Goal: Task Accomplishment & Management: Use online tool/utility

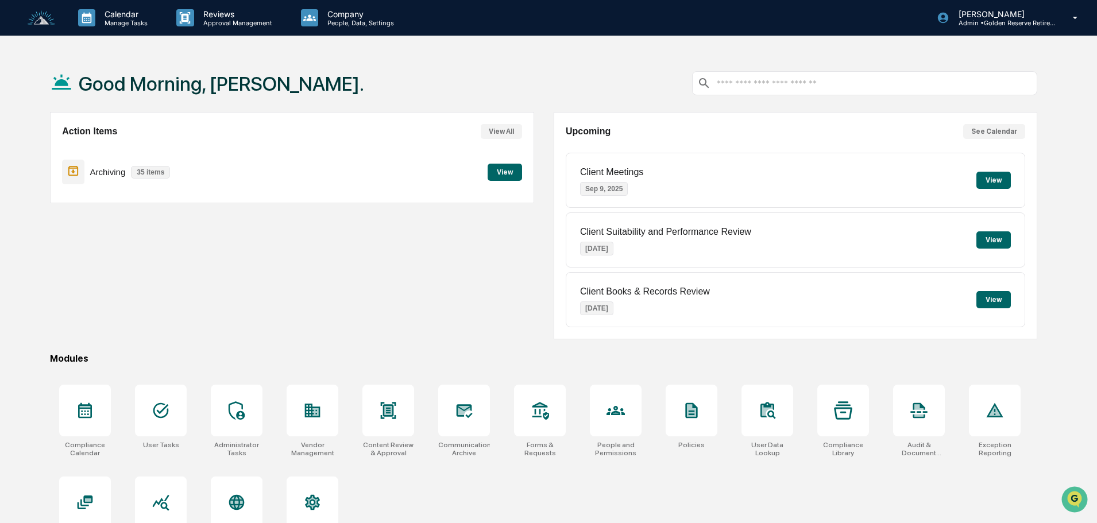
click at [503, 172] on button "View" at bounding box center [505, 172] width 34 height 17
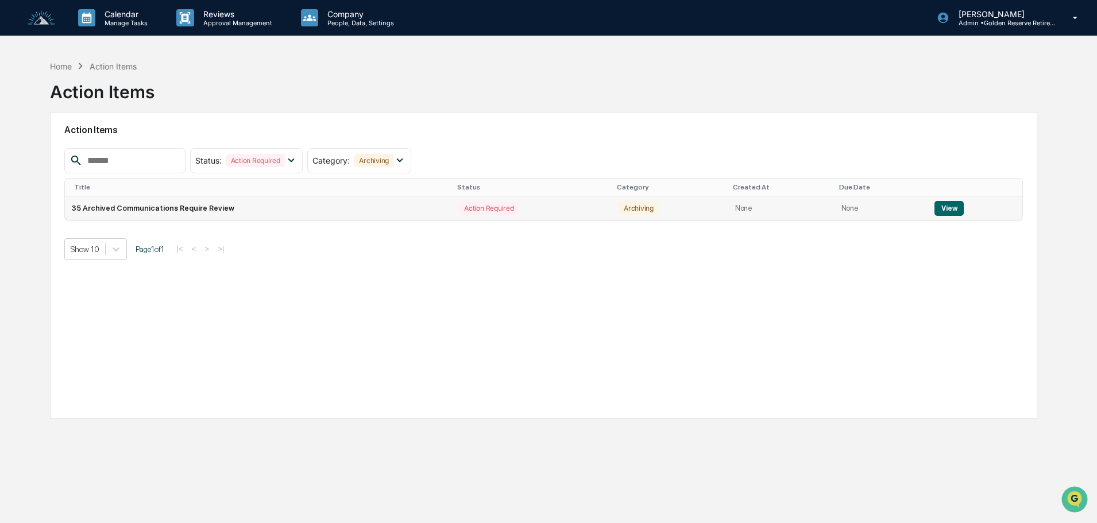
click at [937, 207] on button "View" at bounding box center [949, 208] width 29 height 15
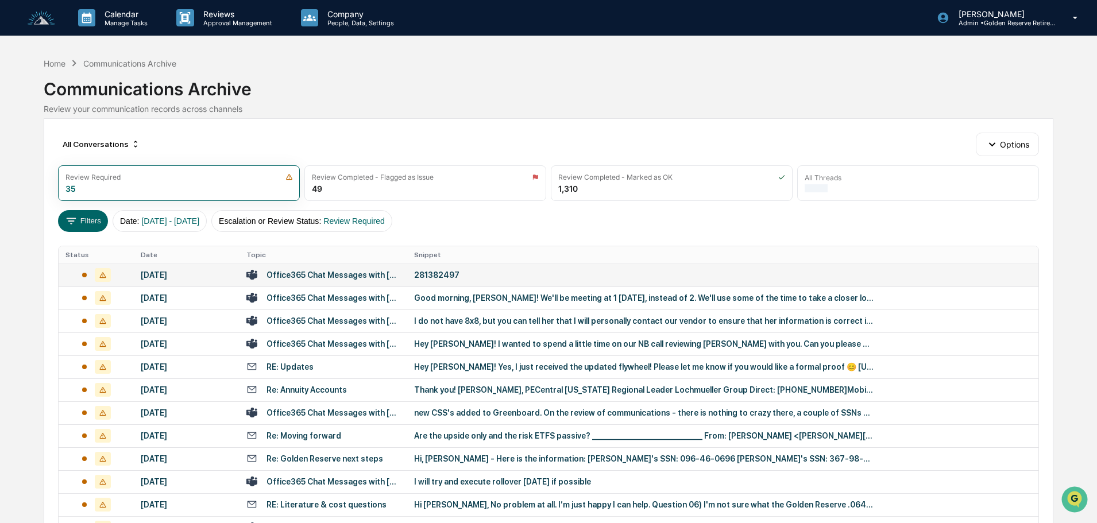
click at [438, 283] on td "281382497" at bounding box center [722, 275] width 631 height 23
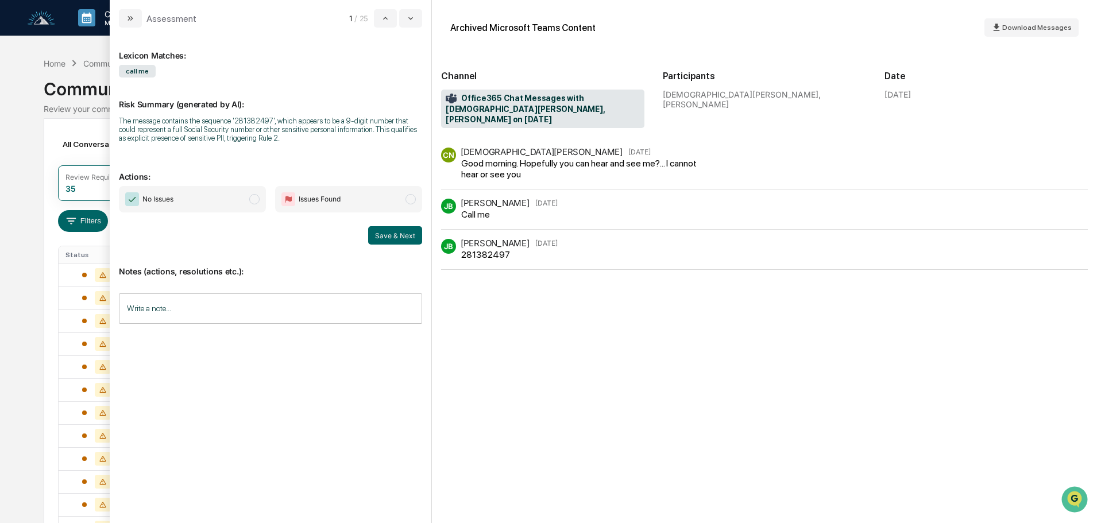
click at [217, 204] on span "No Issues" at bounding box center [192, 199] width 147 height 26
click at [377, 237] on button "Save & Next" at bounding box center [395, 235] width 54 height 18
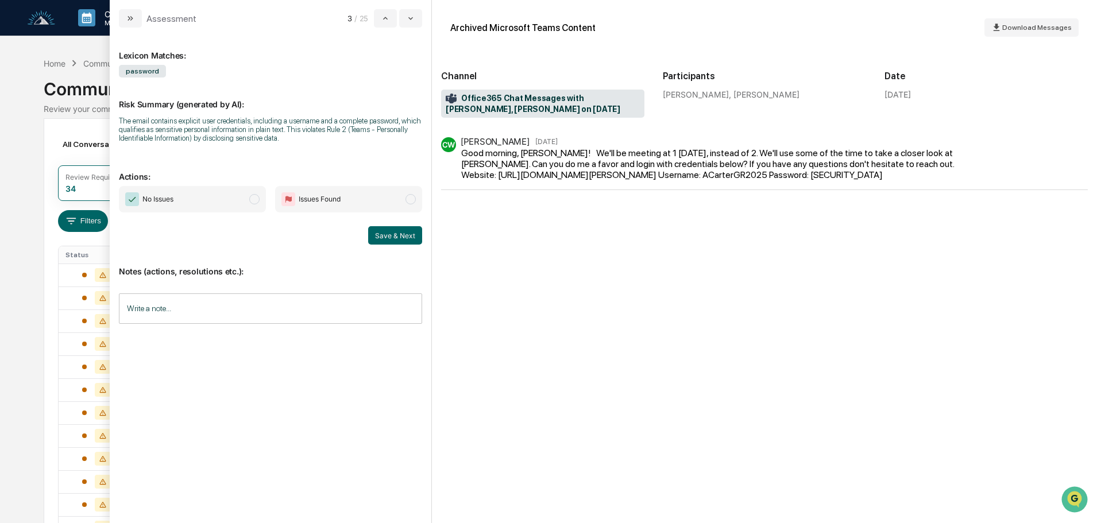
click at [211, 192] on span "No Issues" at bounding box center [192, 199] width 147 height 26
click at [386, 229] on button "Save & Next" at bounding box center [395, 235] width 54 height 18
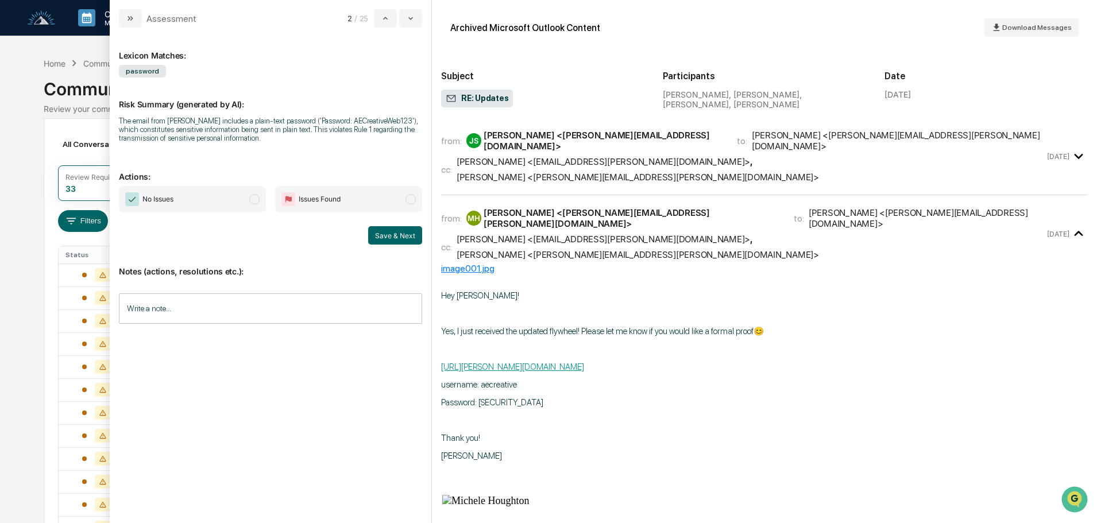
click at [201, 197] on span "No Issues" at bounding box center [192, 199] width 147 height 26
click at [397, 232] on button "Save & Next" at bounding box center [395, 235] width 54 height 18
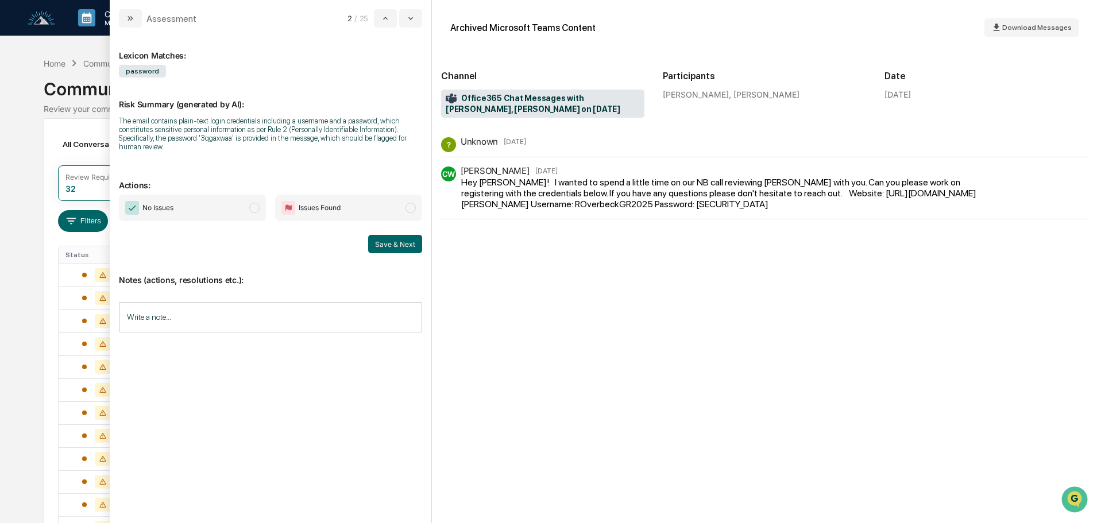
drag, startPoint x: 234, startPoint y: 206, endPoint x: 242, endPoint y: 208, distance: 8.9
click at [235, 204] on span "No Issues" at bounding box center [192, 208] width 147 height 26
click at [402, 245] on button "Save & Next" at bounding box center [395, 244] width 54 height 18
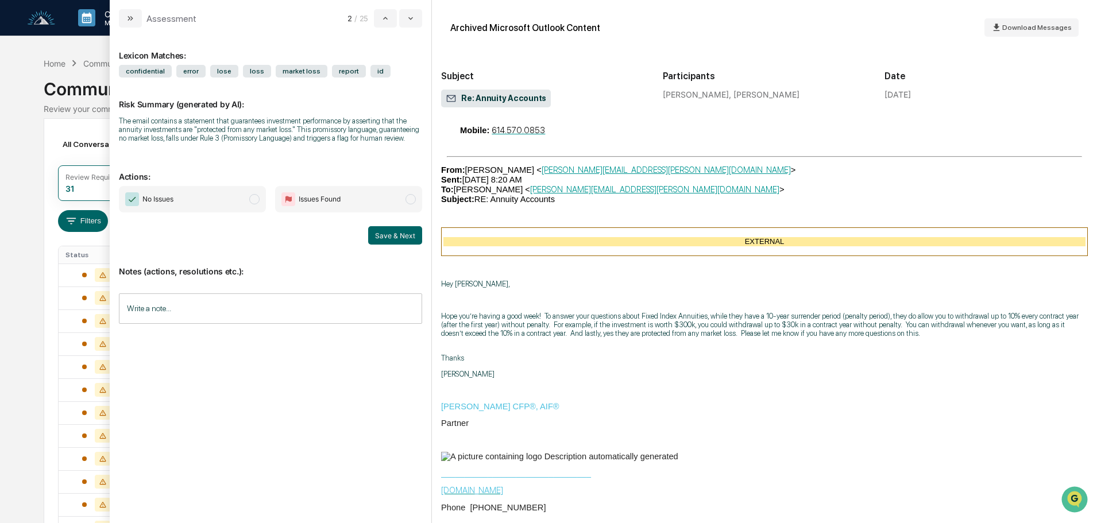
scroll to position [804, 0]
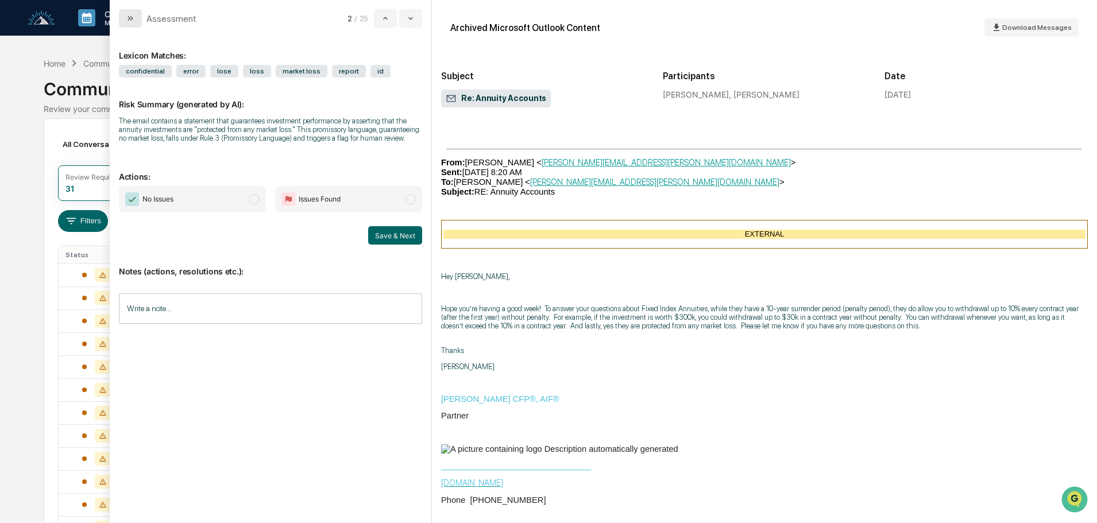
click at [134, 16] on icon "modal" at bounding box center [130, 18] width 9 height 9
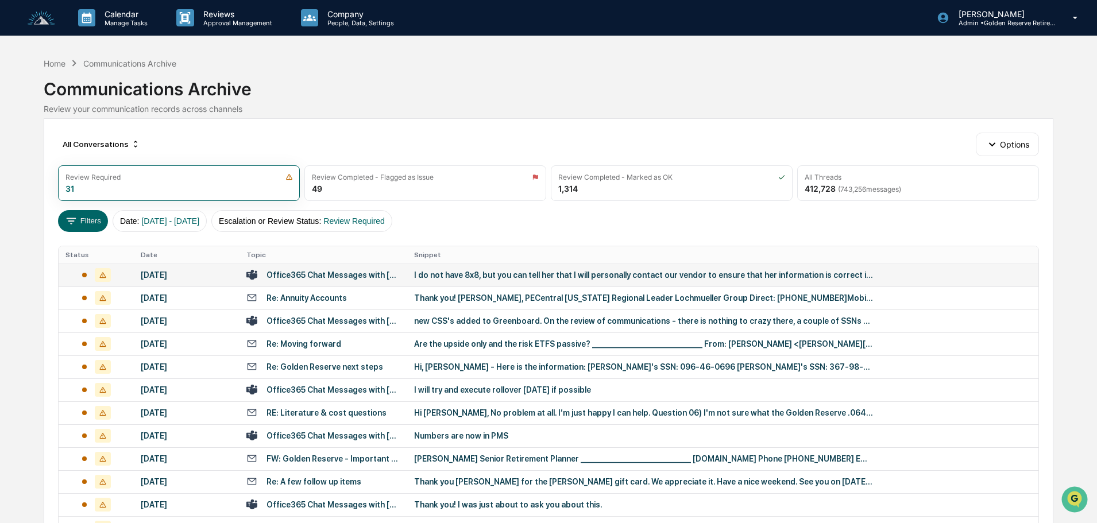
click at [443, 280] on td "I do not have 8x8, but you can tell her that I will personally contact our vend…" at bounding box center [722, 275] width 631 height 23
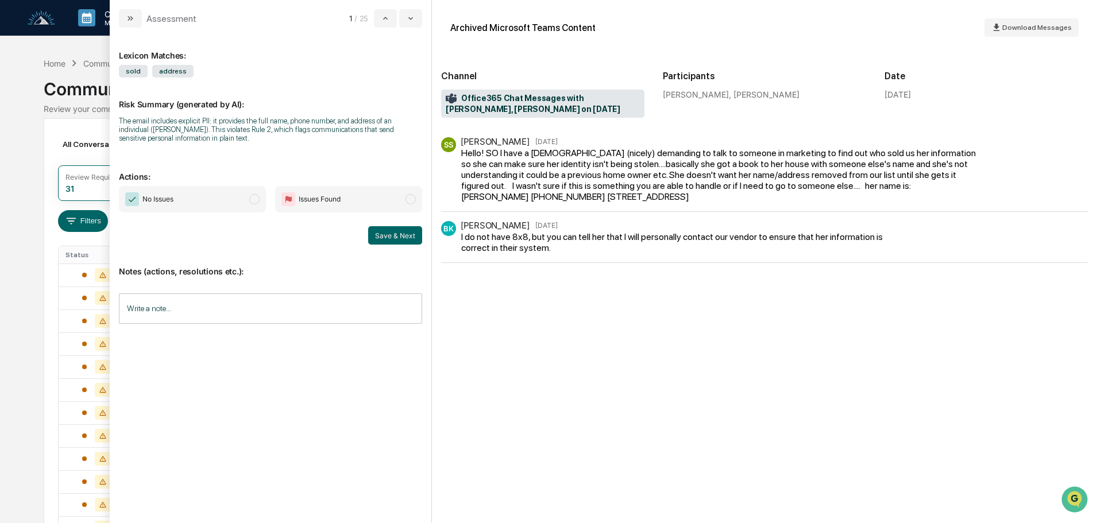
click at [235, 202] on span "No Issues" at bounding box center [192, 199] width 147 height 26
click at [387, 228] on button "Save & Next" at bounding box center [395, 235] width 54 height 18
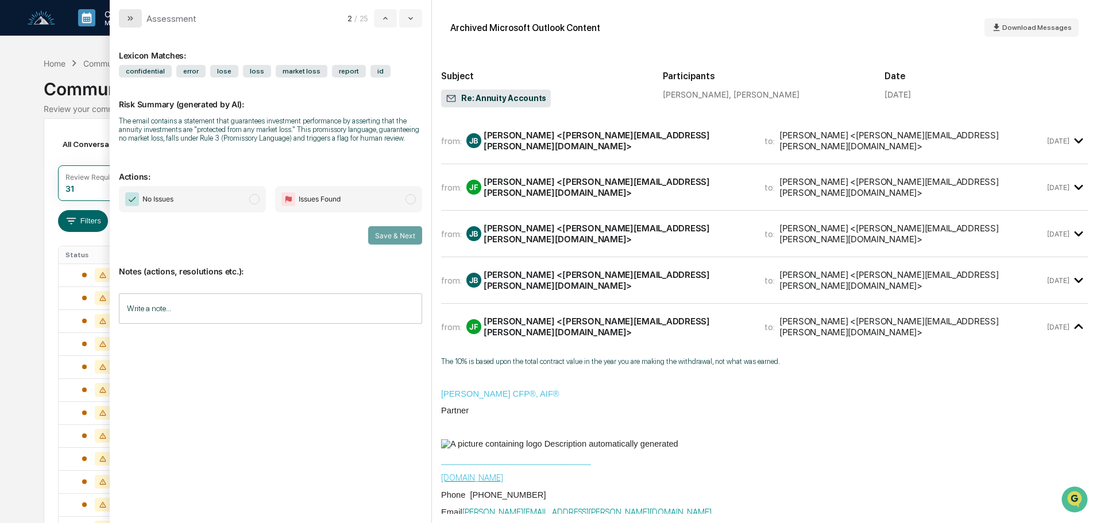
click at [139, 20] on button "modal" at bounding box center [130, 18] width 23 height 18
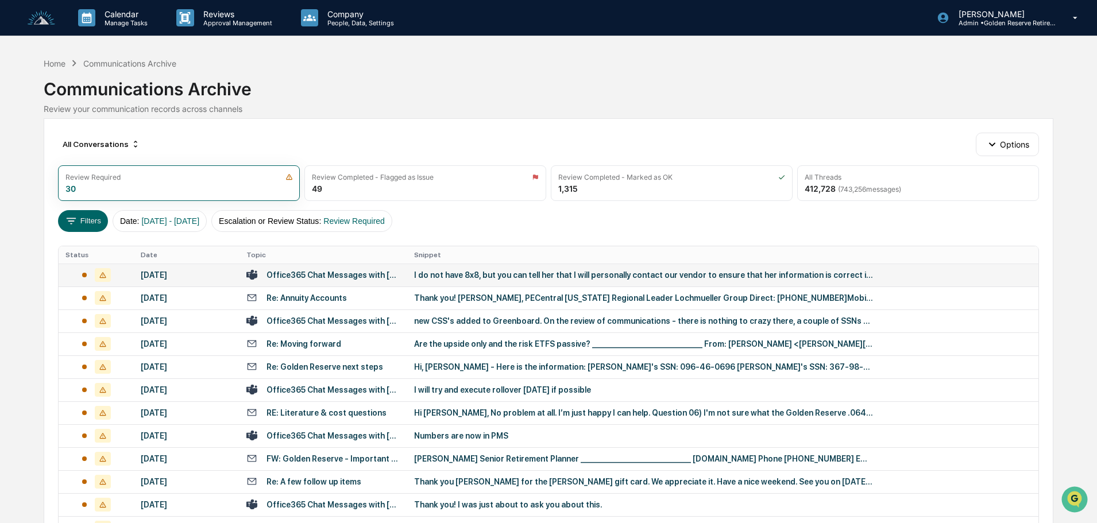
click at [462, 281] on td "I do not have 8x8, but you can tell her that I will personally contact our vend…" at bounding box center [722, 275] width 631 height 23
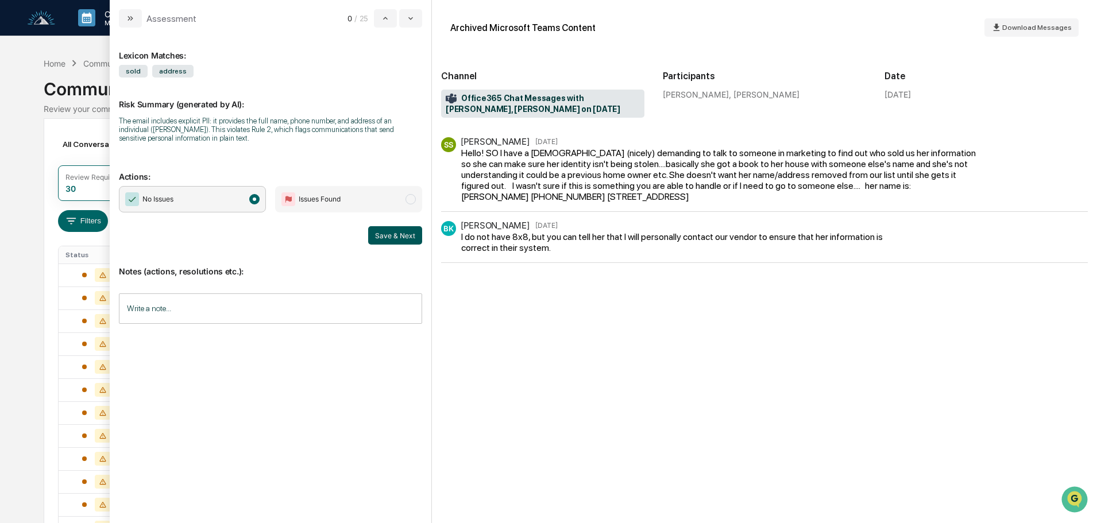
click at [394, 238] on button "Save & Next" at bounding box center [395, 235] width 54 height 18
click at [202, 204] on span "No Issues" at bounding box center [192, 199] width 147 height 26
click at [385, 244] on button "Save & Next" at bounding box center [395, 235] width 54 height 18
click at [137, 18] on button "modal" at bounding box center [130, 18] width 23 height 18
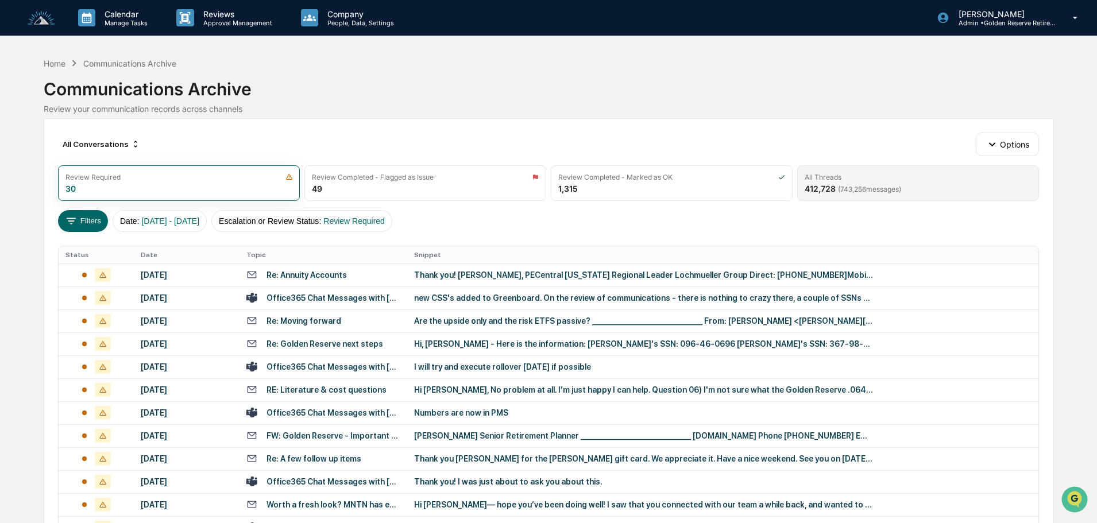
click at [866, 186] on span "( 743,256 messages)" at bounding box center [869, 189] width 63 height 9
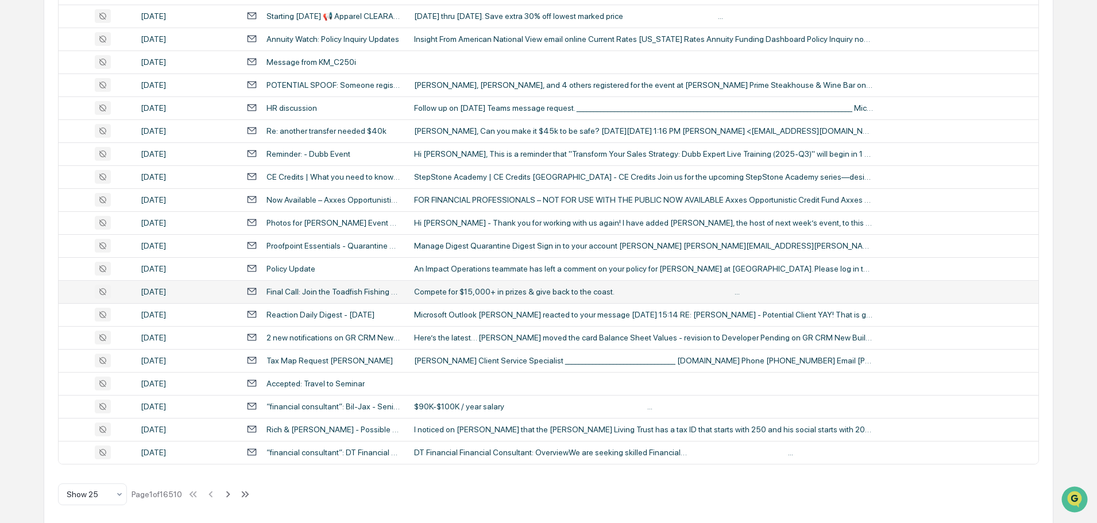
scroll to position [380, 0]
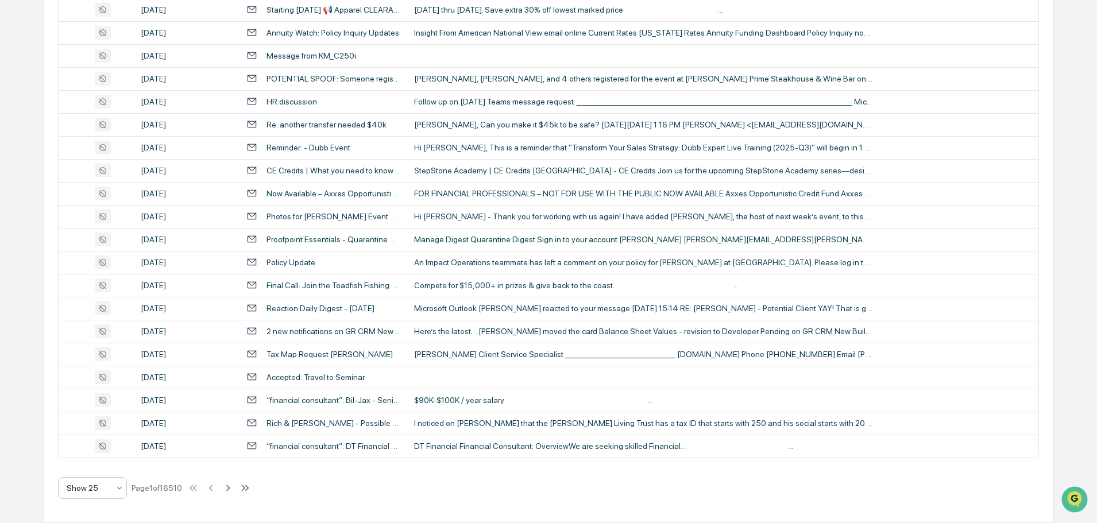
click at [105, 490] on div at bounding box center [88, 488] width 43 height 11
click at [91, 461] on div "Show 100" at bounding box center [93, 458] width 68 height 23
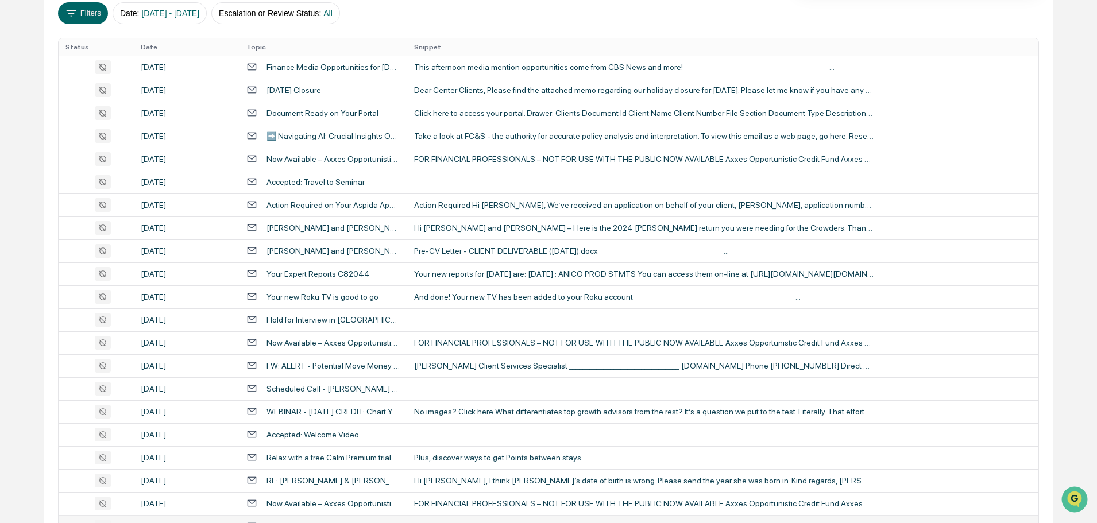
scroll to position [36, 0]
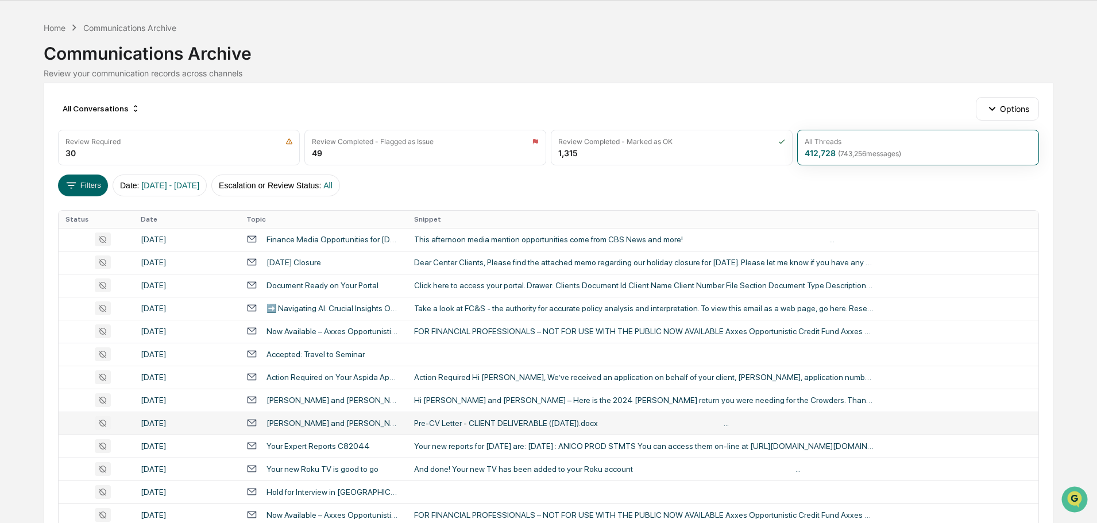
click at [444, 426] on div "Pre-CV Letter - CLIENT DELIVERABLE ([DATE]).docx ‌ ‌ ‌ ‌ ‌ ‌ ‌ ‌ ‌ ‌ ‌ ‌ ‌ ‌ ‌ …" at bounding box center [644, 423] width 460 height 9
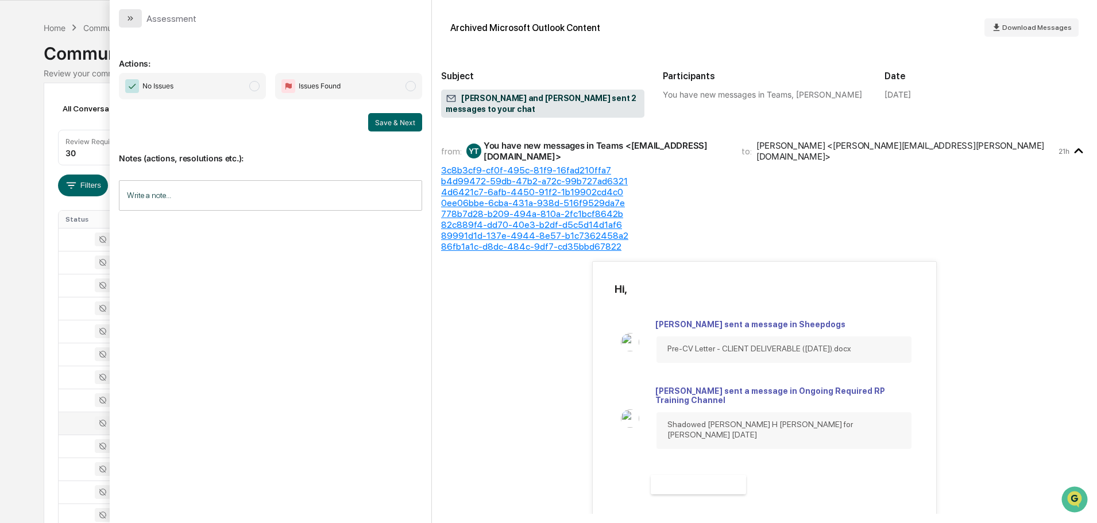
click at [133, 23] on button "modal" at bounding box center [130, 18] width 23 height 18
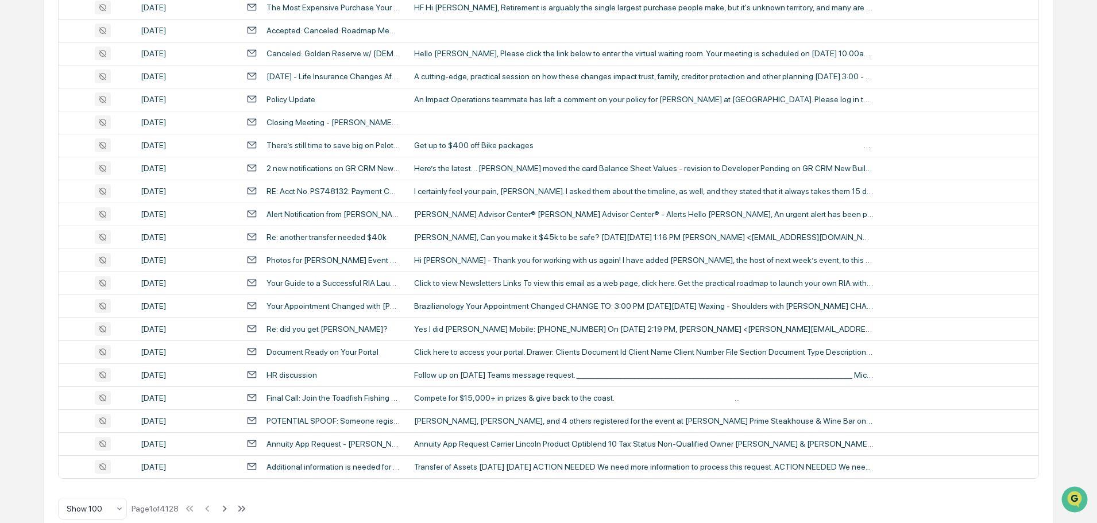
scroll to position [2104, 0]
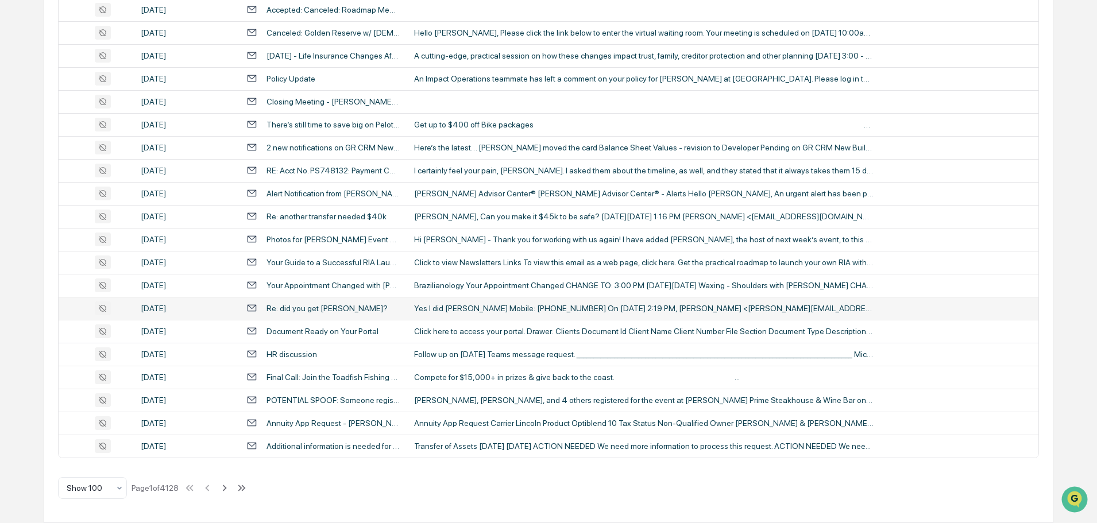
click at [451, 308] on div "Yes I did [PERSON_NAME] Mobile: [PHONE_NUMBER] On [DATE] 2:19 PM, [PERSON_NAME]…" at bounding box center [644, 308] width 460 height 9
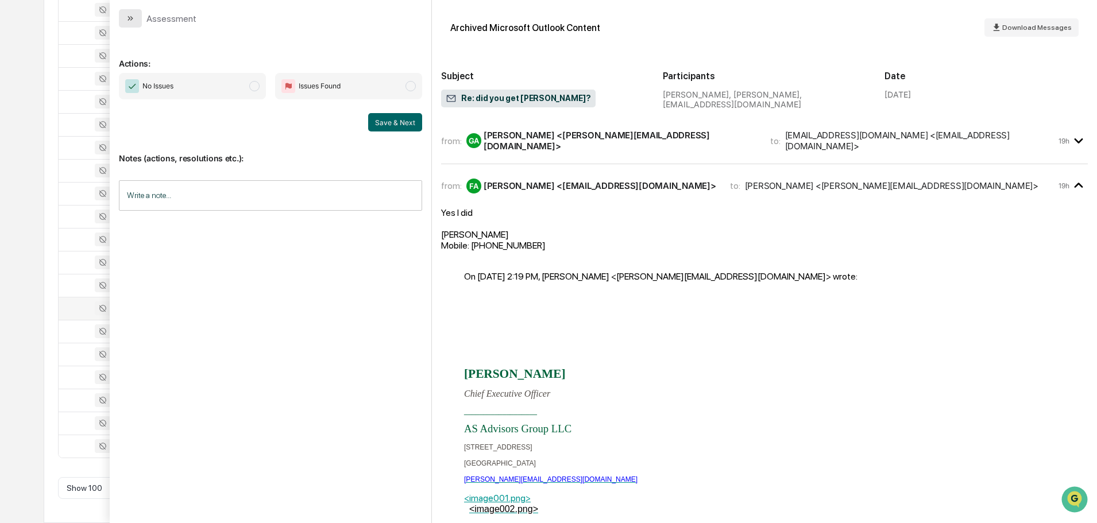
click at [134, 18] on icon "modal" at bounding box center [130, 18] width 9 height 9
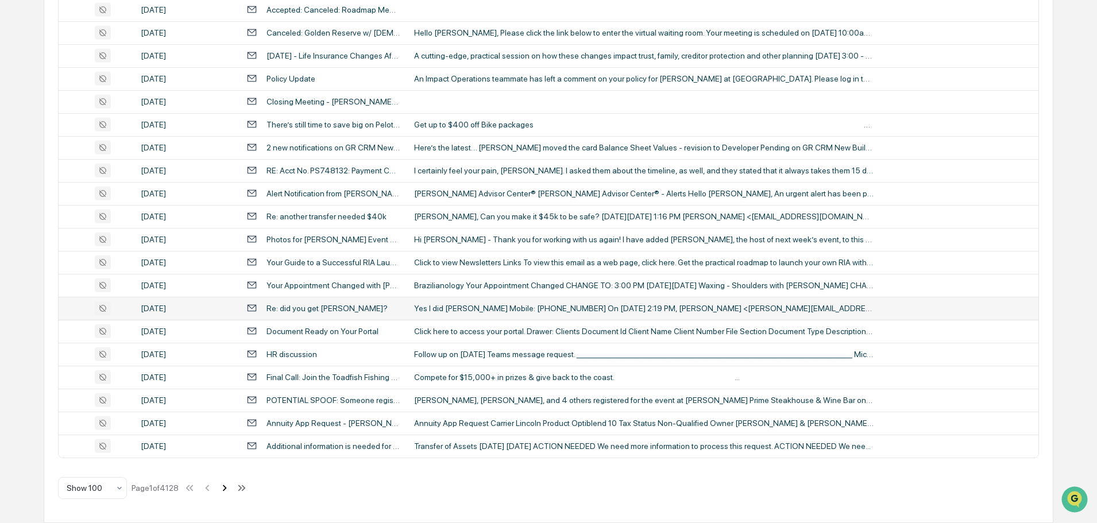
click at [226, 490] on icon at bounding box center [224, 488] width 13 height 13
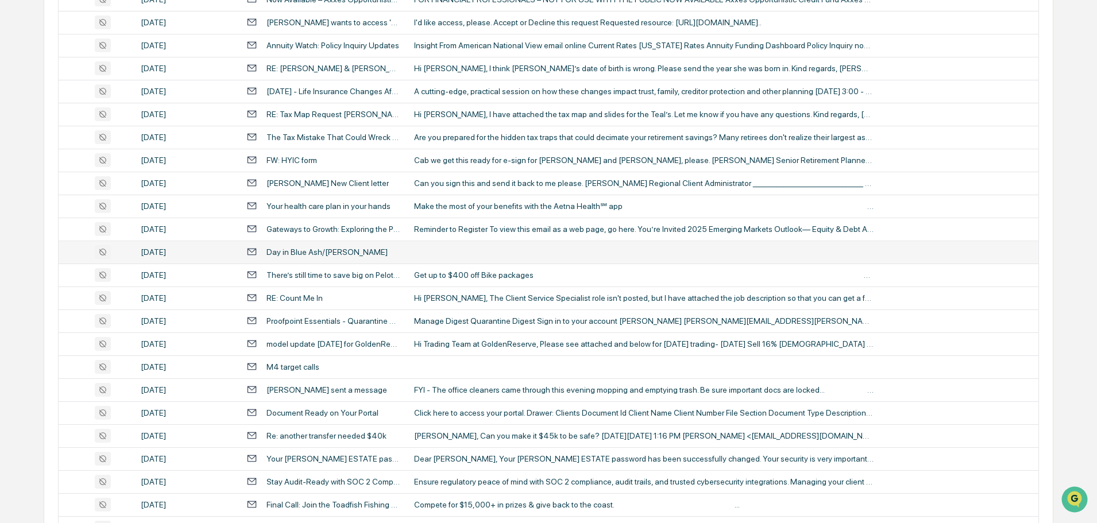
scroll to position [1896, 0]
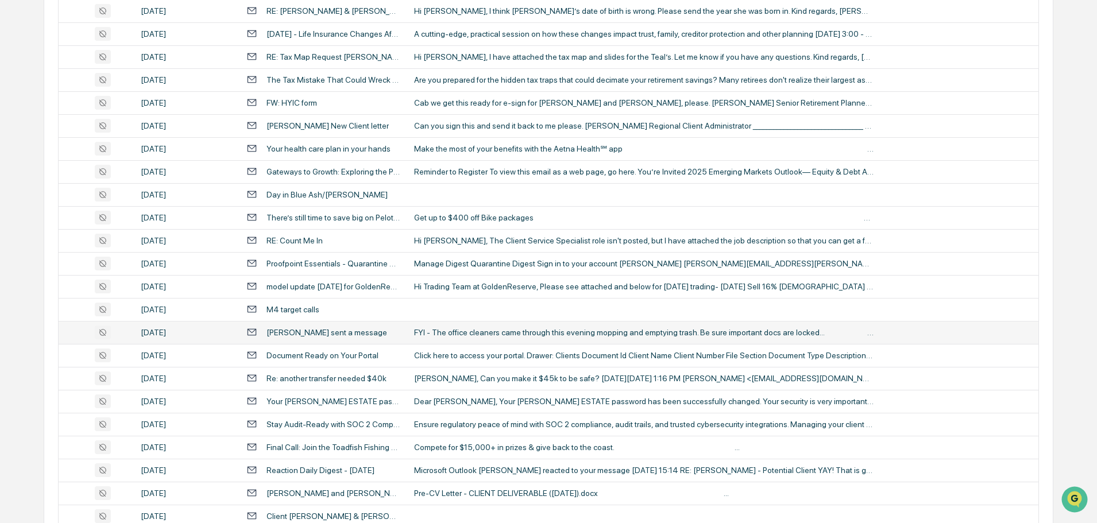
click at [464, 331] on div "FYI - The office cleaners came through this evening mopping and emptying trash.…" at bounding box center [644, 332] width 460 height 9
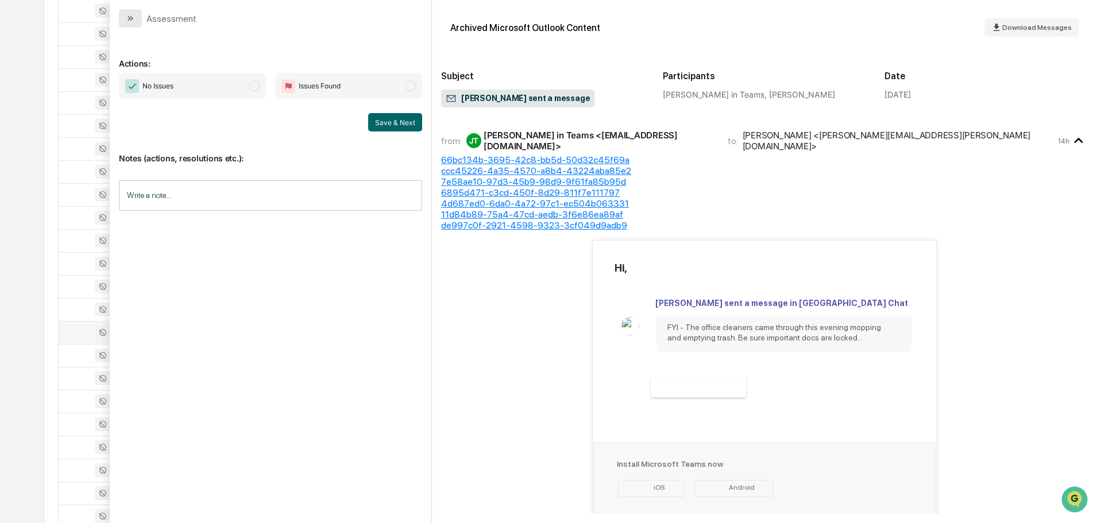
click at [132, 20] on icon "modal" at bounding box center [130, 18] width 9 height 9
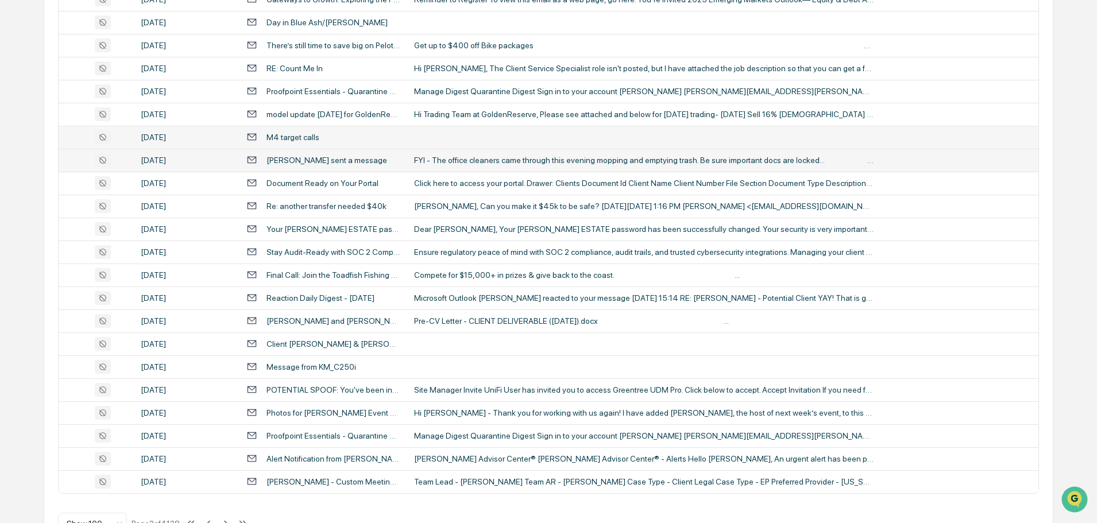
scroll to position [2104, 0]
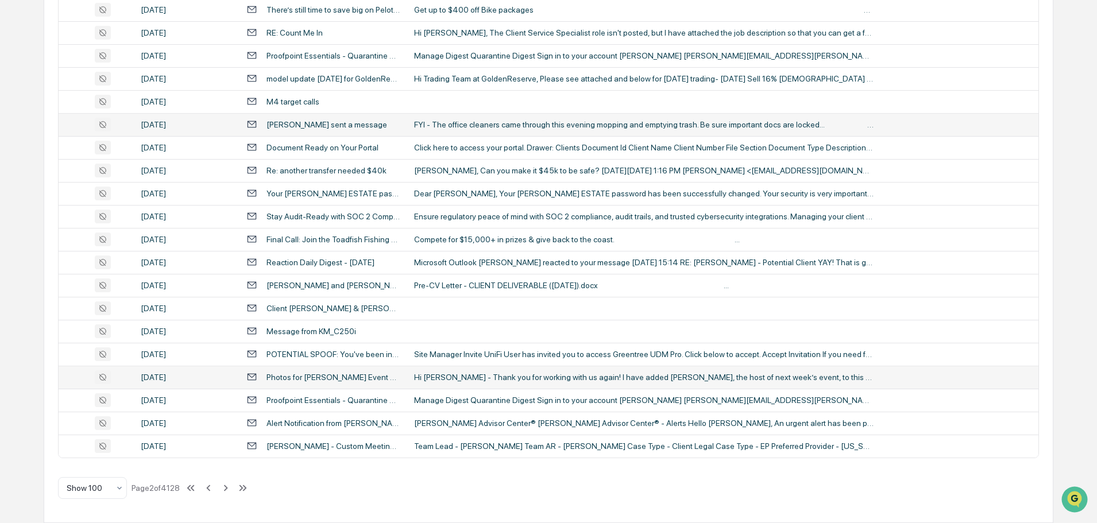
click at [452, 381] on div "Hi [PERSON_NAME] - Thank you for working with us again! I have added [PERSON_NA…" at bounding box center [644, 377] width 460 height 9
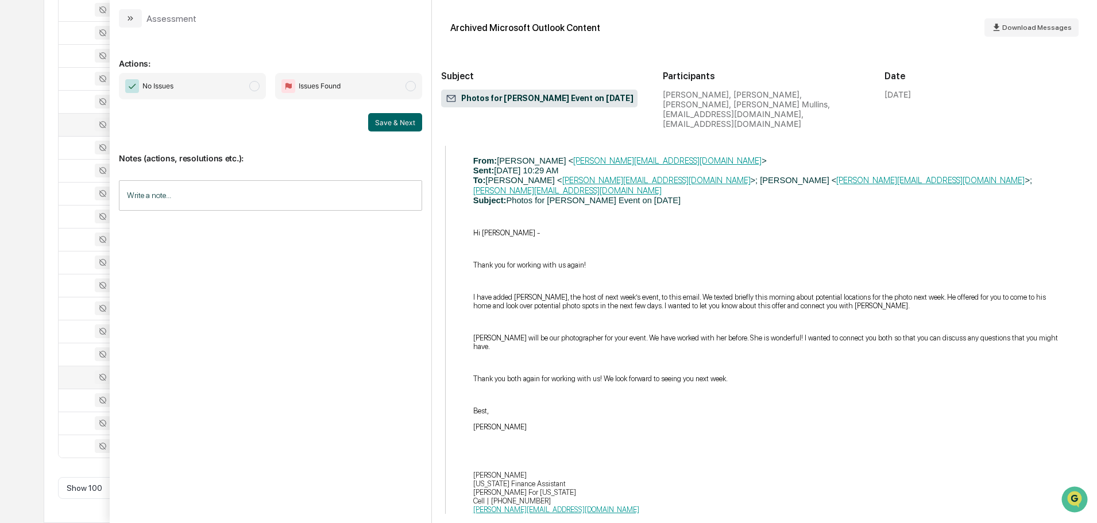
scroll to position [632, 0]
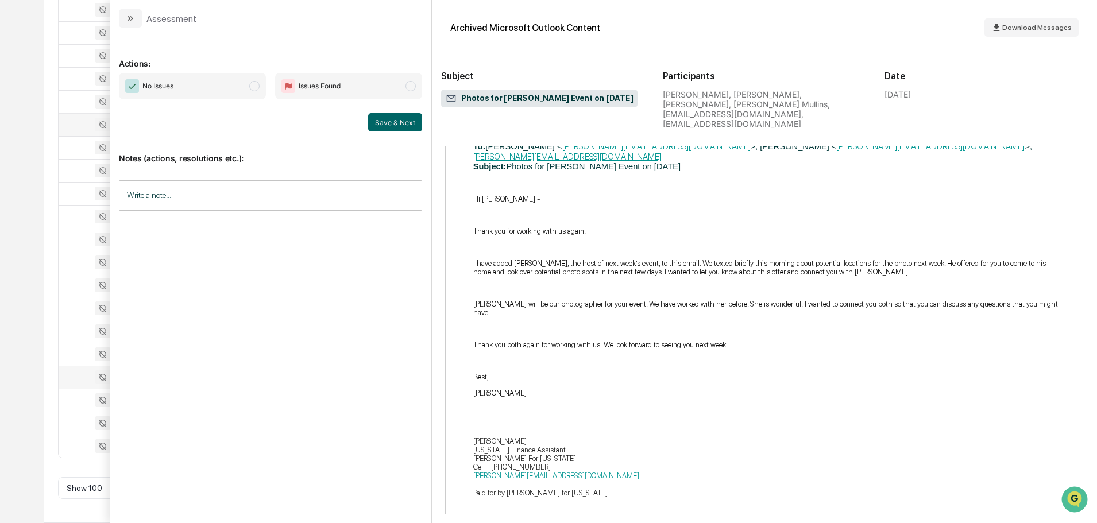
click at [134, 21] on icon "modal" at bounding box center [130, 18] width 9 height 9
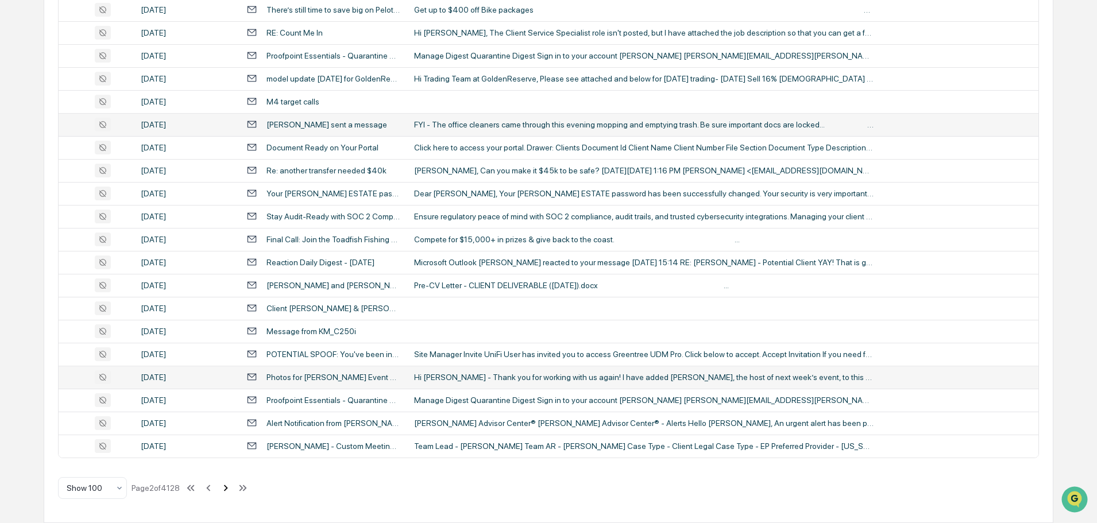
click at [229, 491] on icon at bounding box center [225, 488] width 13 height 13
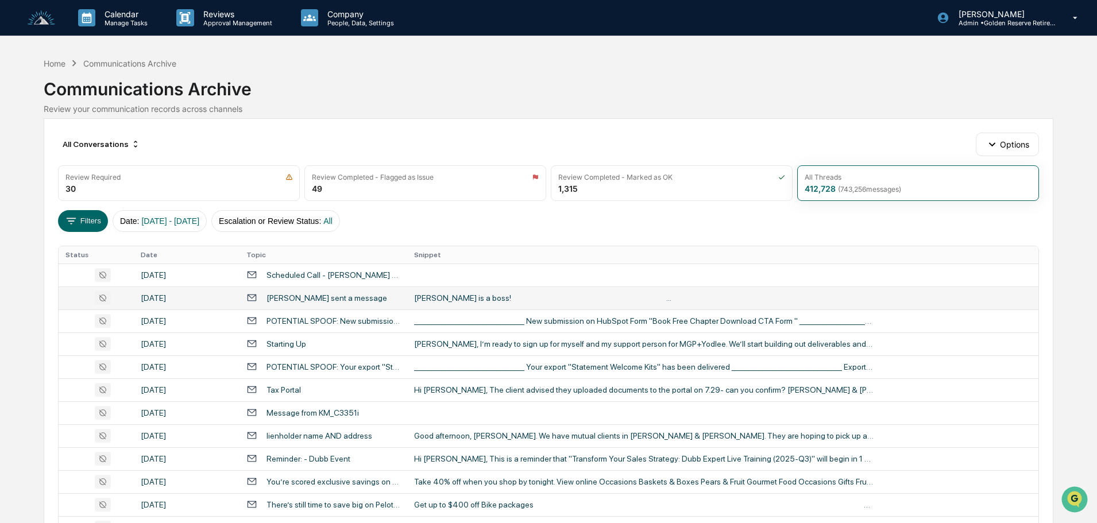
click at [468, 300] on div "[PERSON_NAME] is a boss! ‌ ‌ ‌ ‌ ‌ ‌ ‌ ‌ ‌ ‌ ‌ ‌ ‌ ‌ ‌ ‌ ‌ ‌ ‌ ‌ ‌ ‌ ‌ ‌ ‌ ‌ ‌ …" at bounding box center [644, 298] width 460 height 9
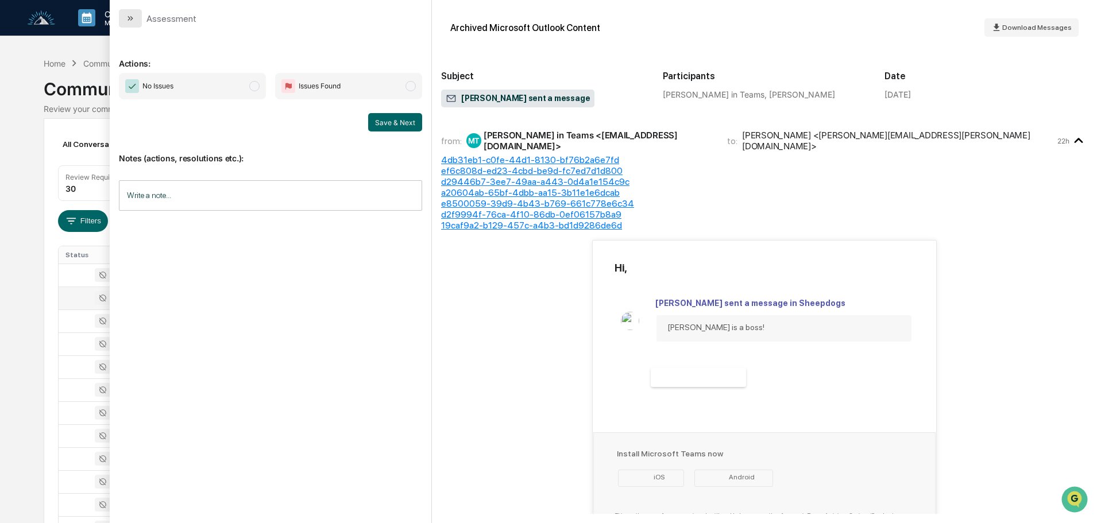
click at [126, 18] on icon "modal" at bounding box center [130, 18] width 9 height 9
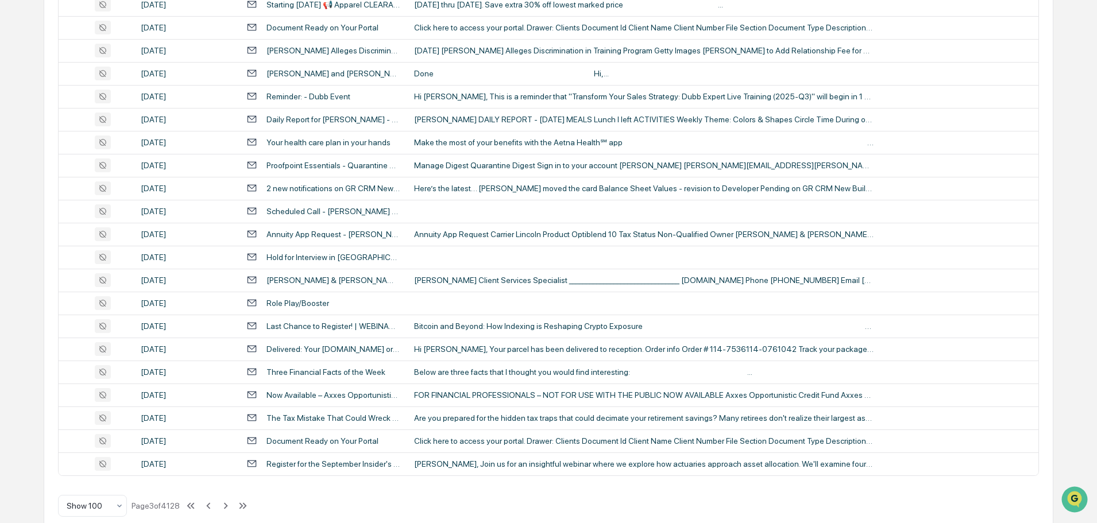
scroll to position [2104, 0]
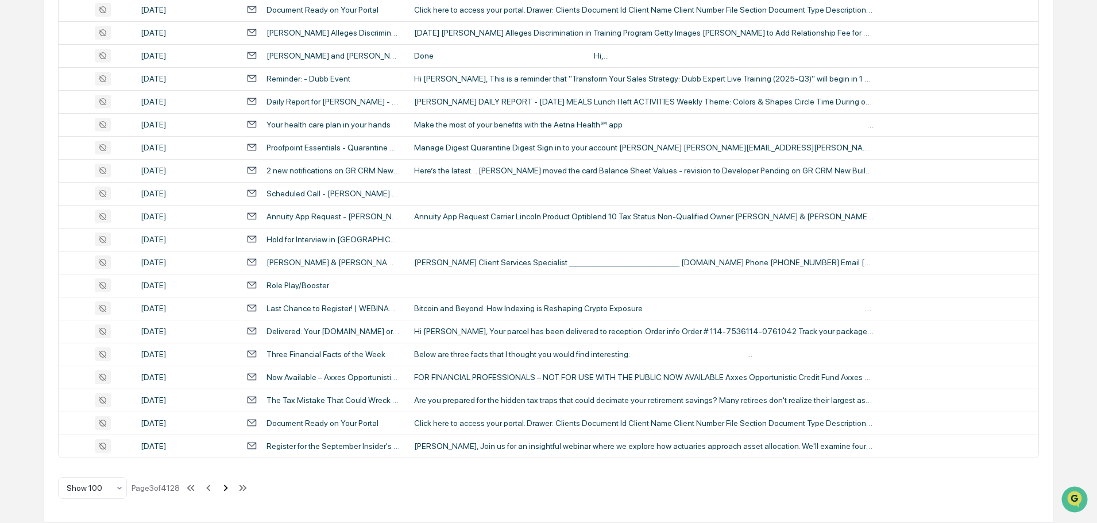
click at [228, 489] on icon at bounding box center [226, 488] width 4 height 6
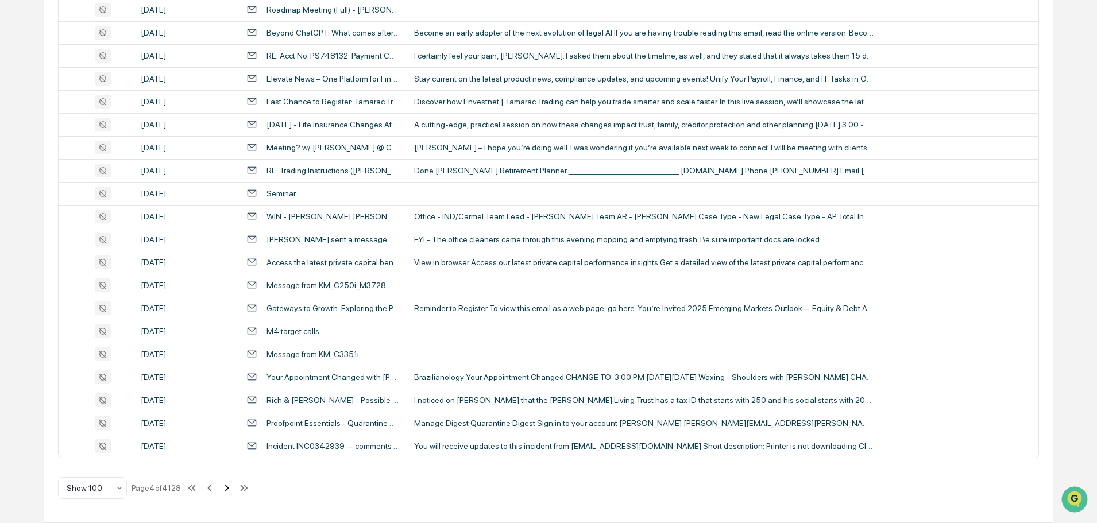
click at [229, 488] on icon at bounding box center [227, 488] width 13 height 13
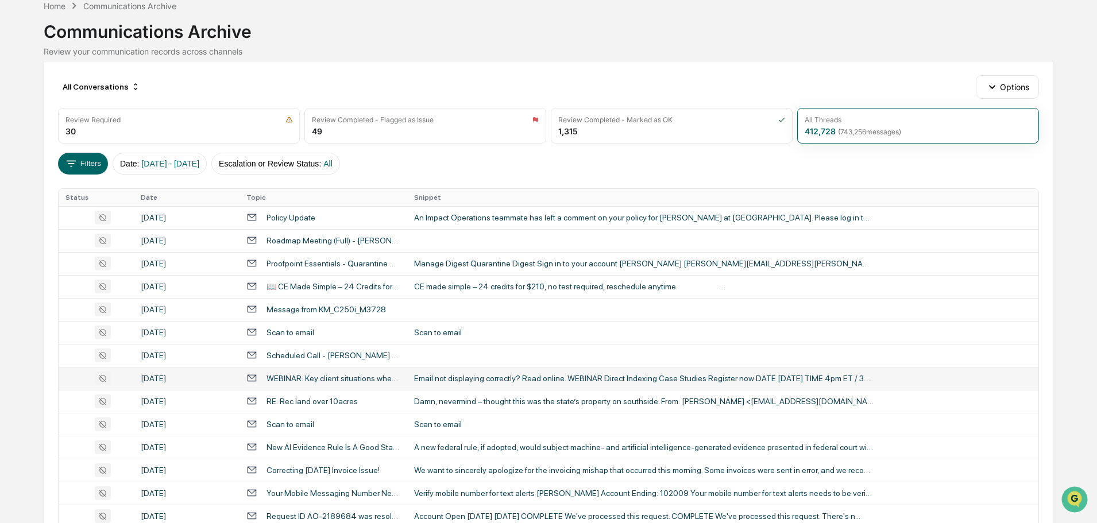
scroll to position [115, 0]
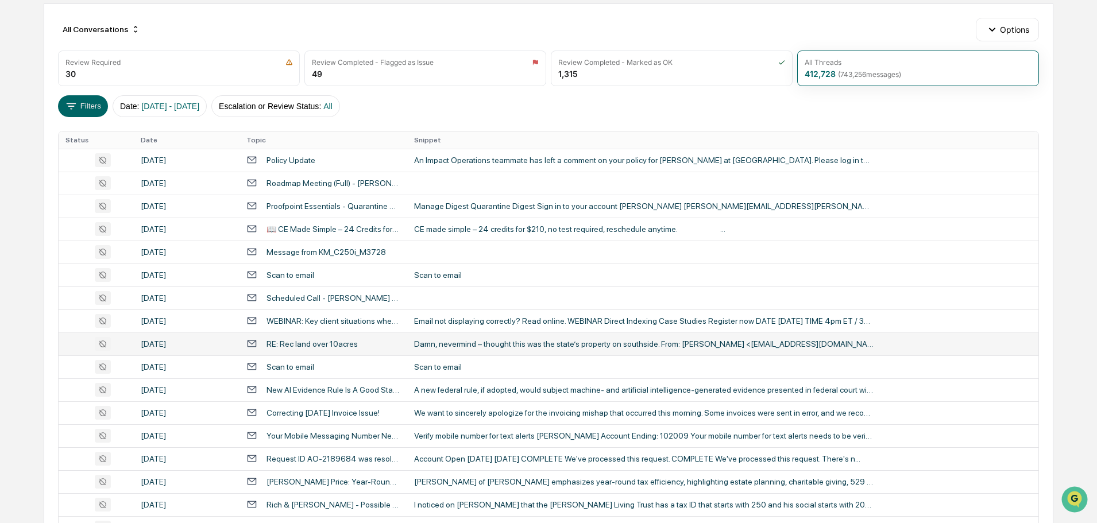
click at [474, 345] on div "Damn, nevermind – thought this was the state’s property on southside. From: [PE…" at bounding box center [644, 343] width 460 height 9
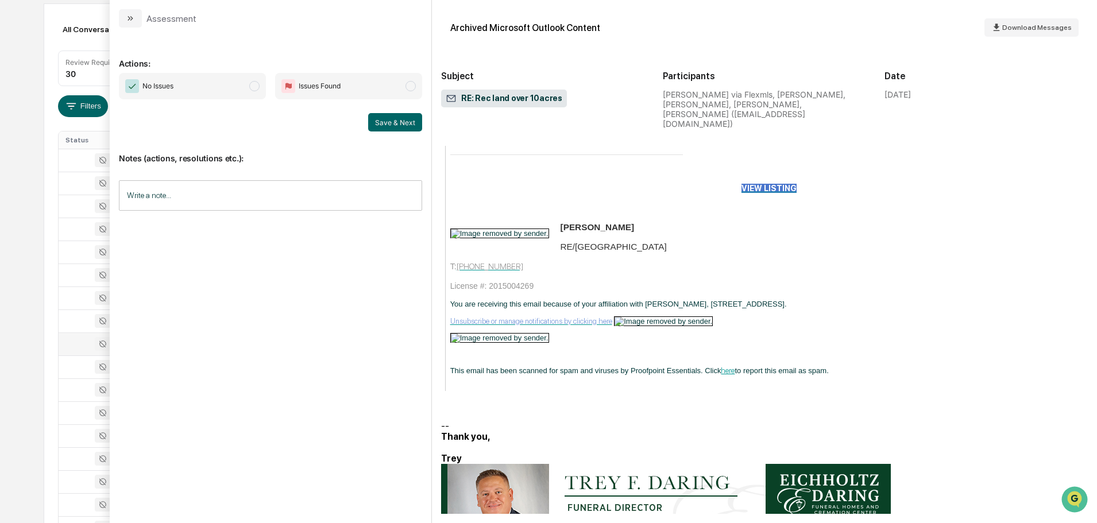
scroll to position [775, 0]
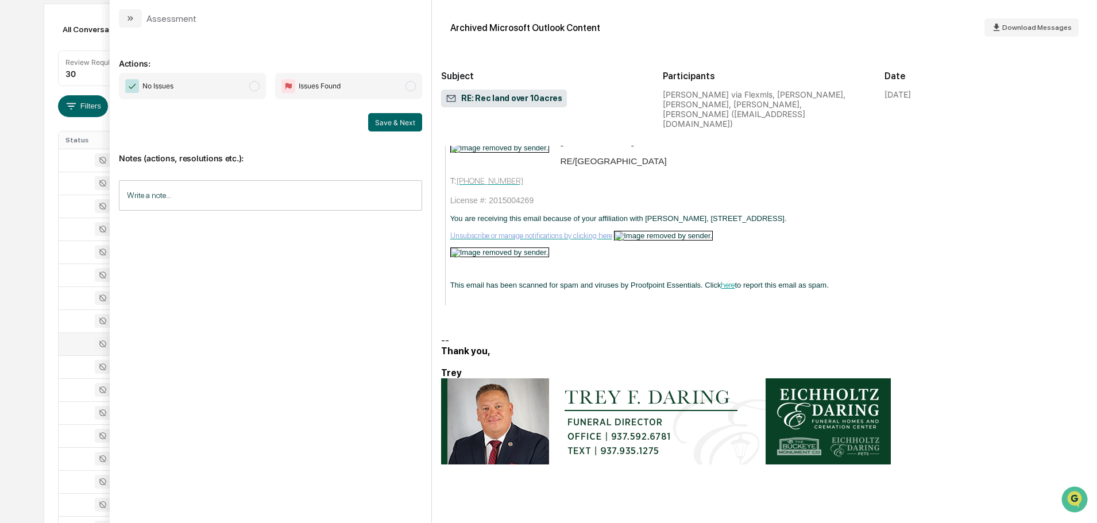
click at [125, 17] on button "modal" at bounding box center [130, 18] width 23 height 18
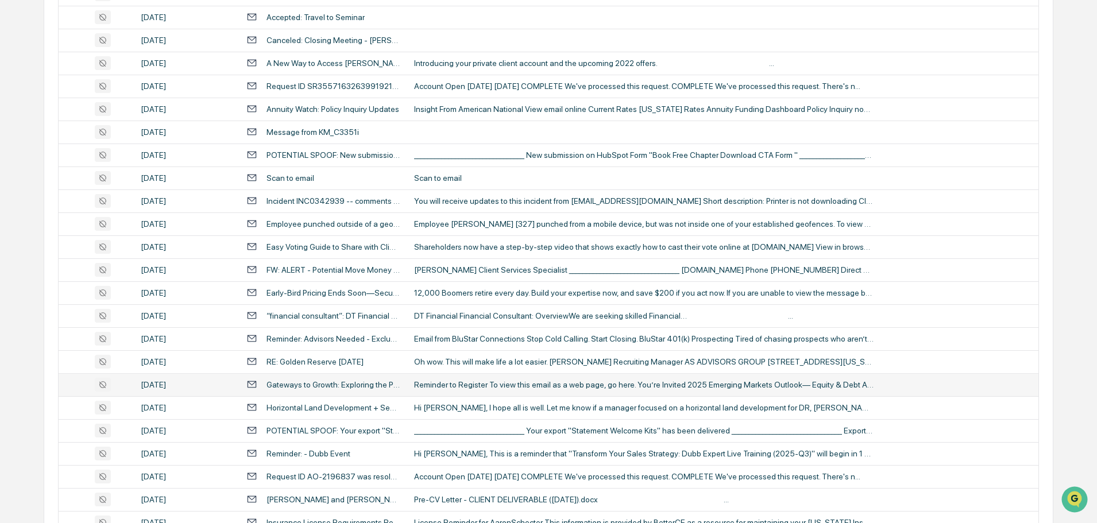
scroll to position [689, 0]
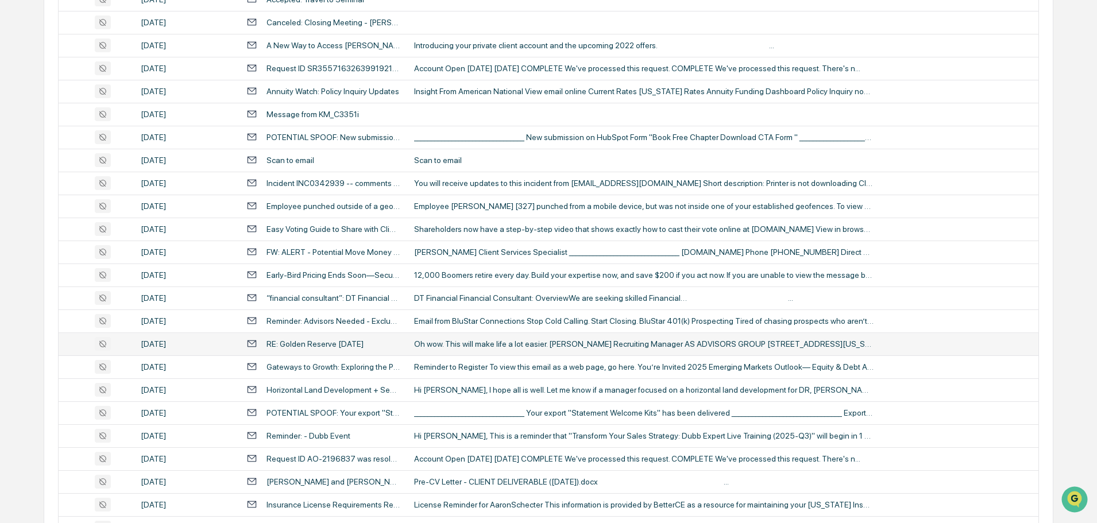
click at [450, 349] on td "Oh wow. This will make life a lot easier. [PERSON_NAME] Recruiting Manager AS A…" at bounding box center [722, 344] width 631 height 23
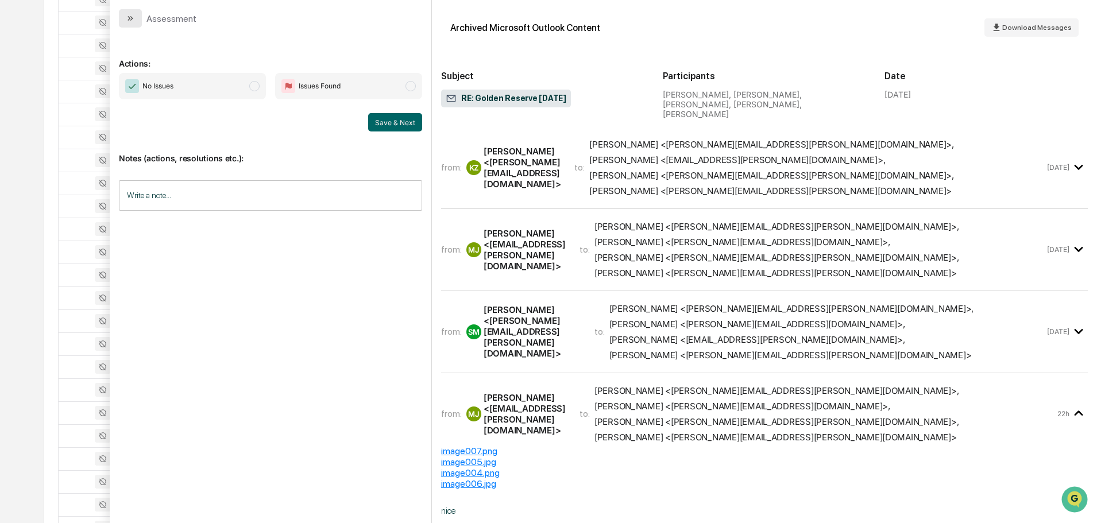
click at [136, 21] on button "modal" at bounding box center [130, 18] width 23 height 18
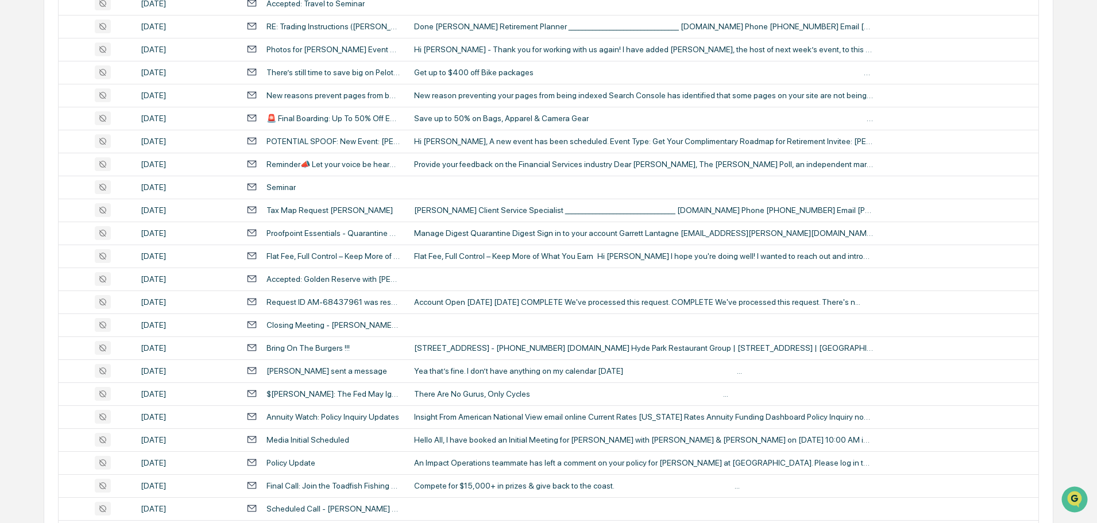
scroll to position [1494, 0]
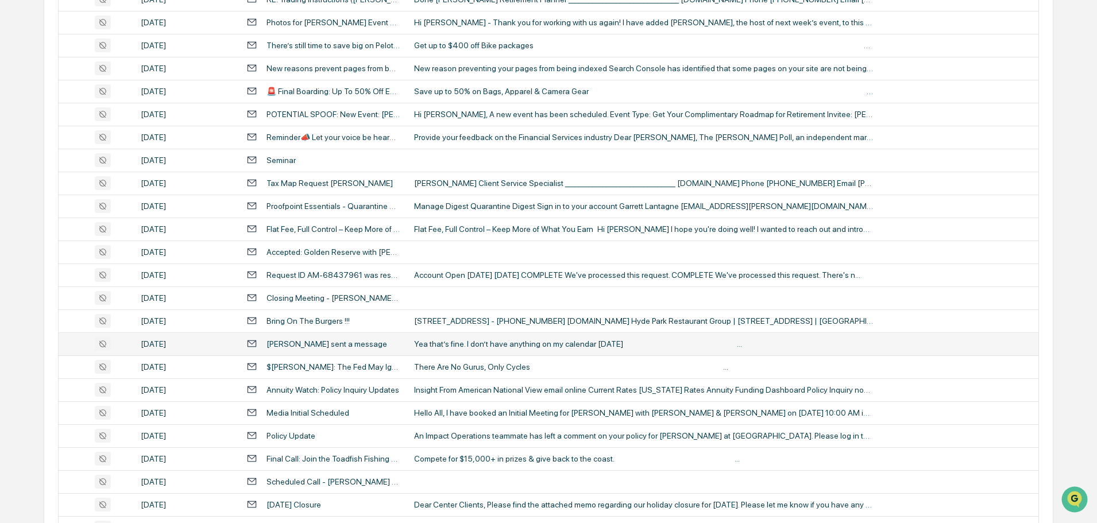
click at [483, 342] on div "Yea that’s fine. I don’t have anything on my calendar [DATE] ‌ ‌ ‌ ‌ ‌ ‌ ‌ ‌ ‌ …" at bounding box center [644, 343] width 460 height 9
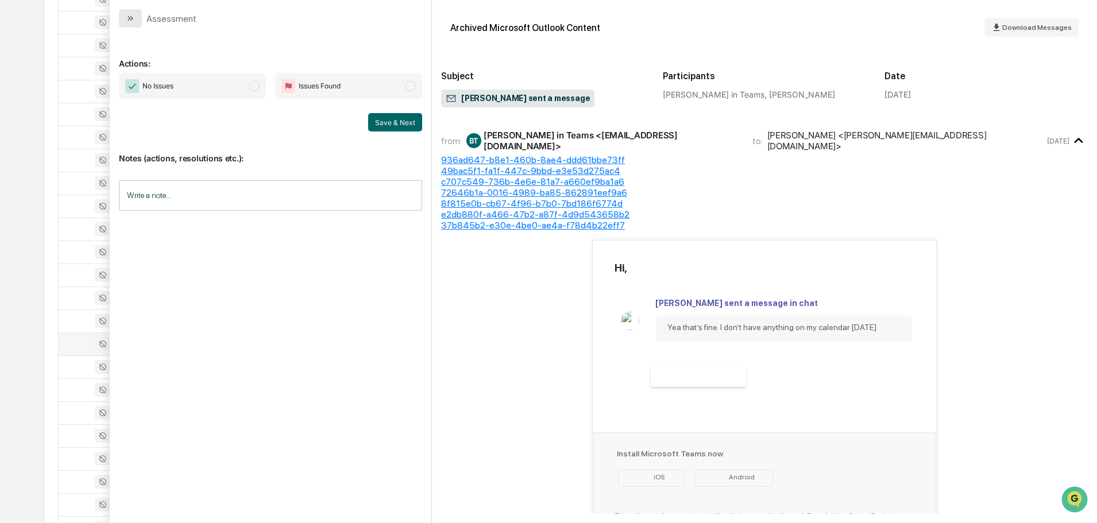
click at [136, 20] on button "modal" at bounding box center [130, 18] width 23 height 18
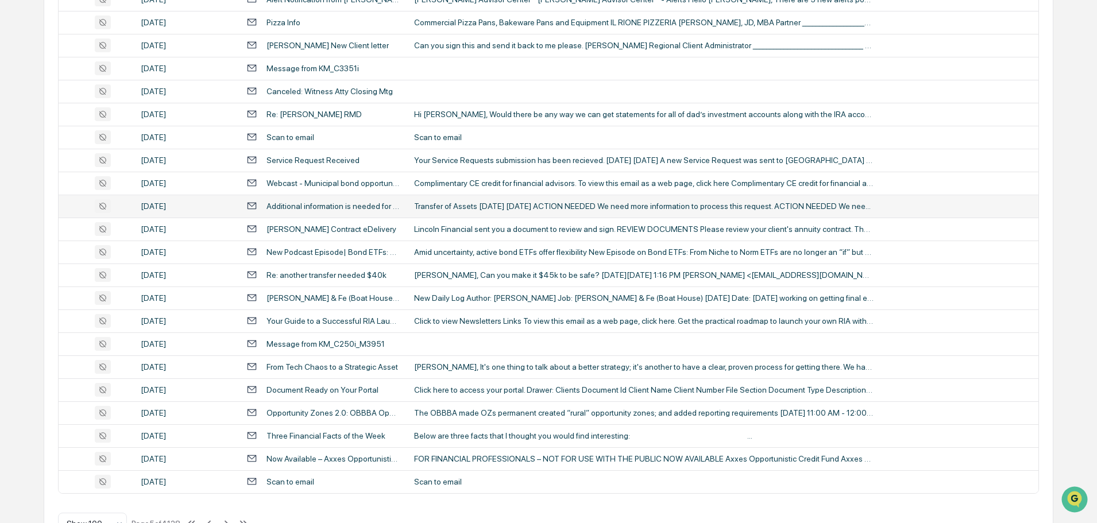
scroll to position [2104, 0]
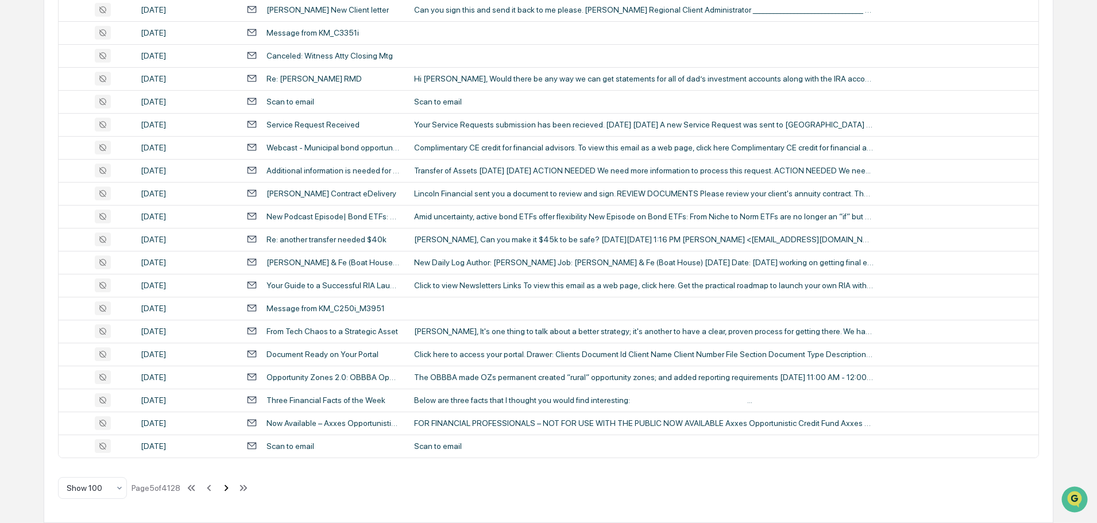
click at [227, 489] on icon at bounding box center [226, 488] width 13 height 13
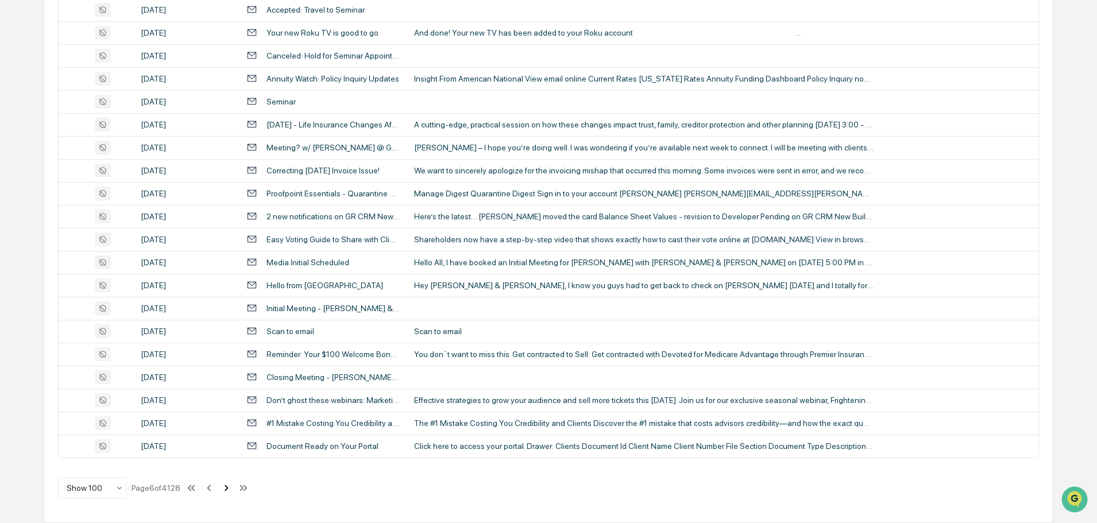
click at [227, 492] on icon at bounding box center [226, 488] width 13 height 13
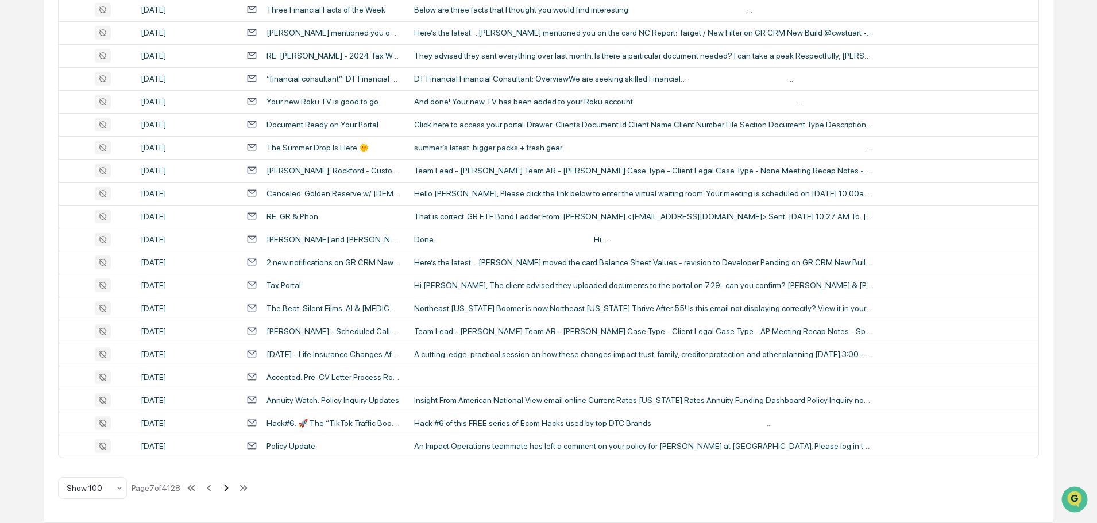
click at [226, 491] on icon at bounding box center [226, 488] width 13 height 13
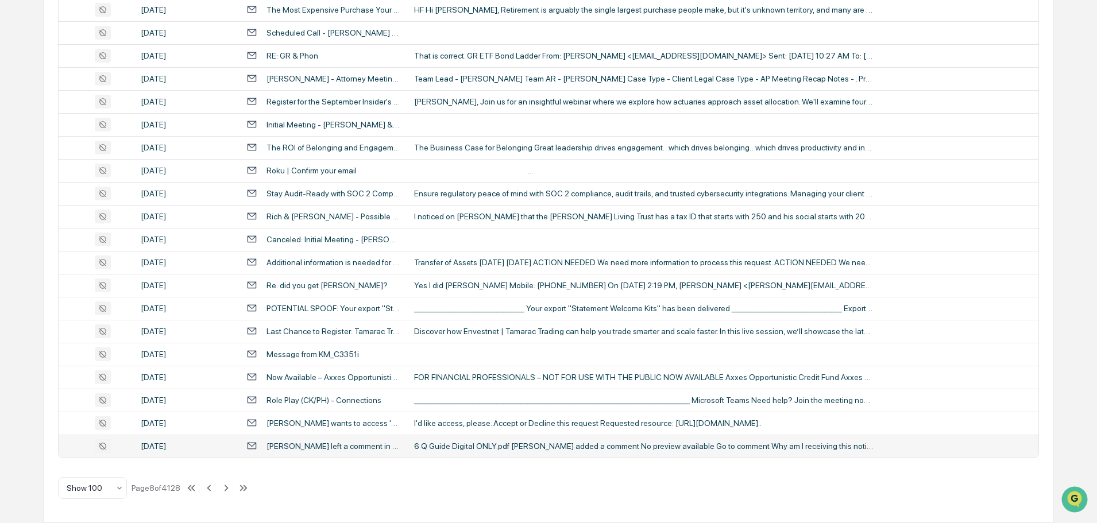
click at [515, 450] on div "6 Q Guide Digital ONLY.pdf [PERSON_NAME] added a comment No preview available G…" at bounding box center [644, 446] width 460 height 9
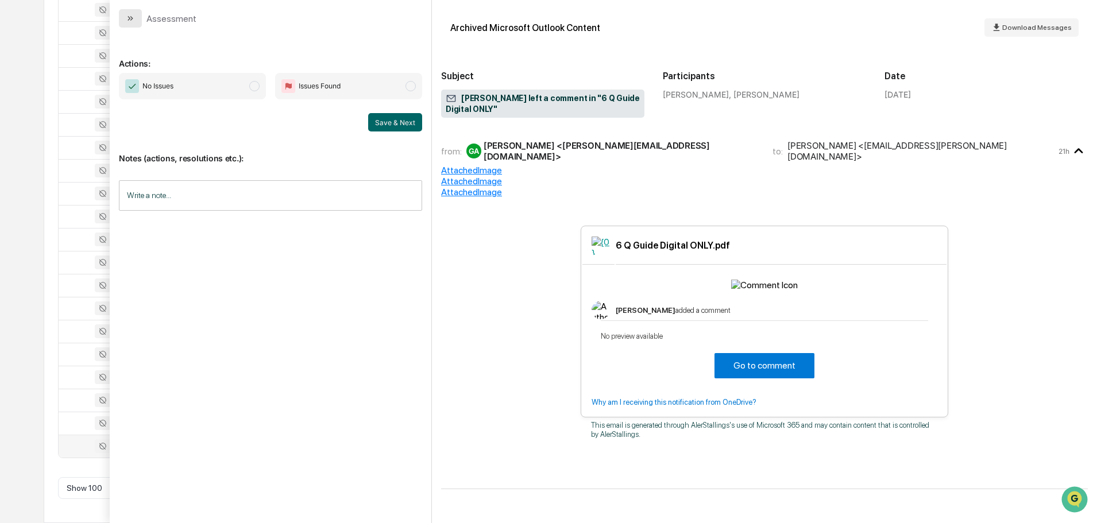
click at [136, 18] on button "modal" at bounding box center [130, 18] width 23 height 18
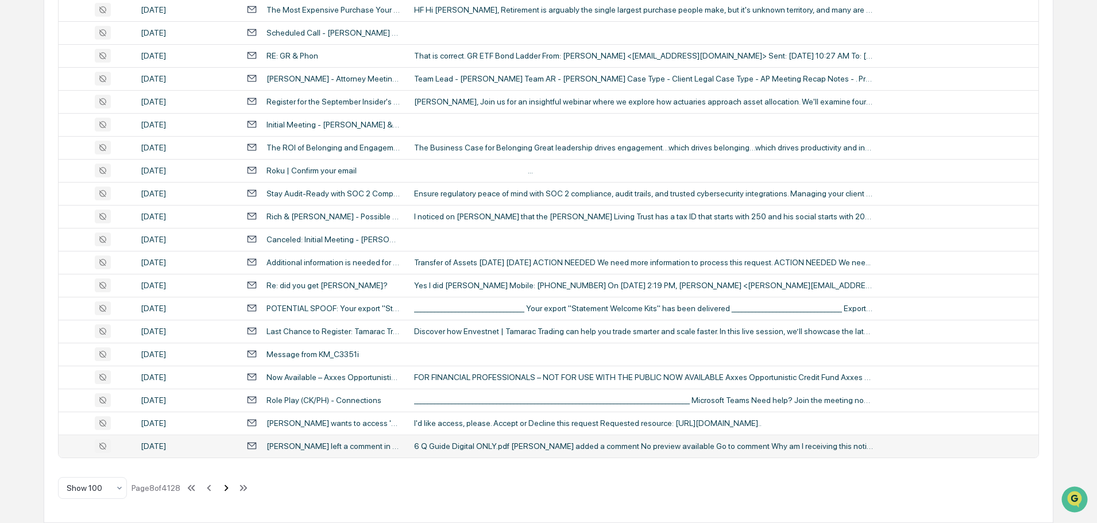
click at [229, 489] on icon at bounding box center [227, 488] width 4 height 6
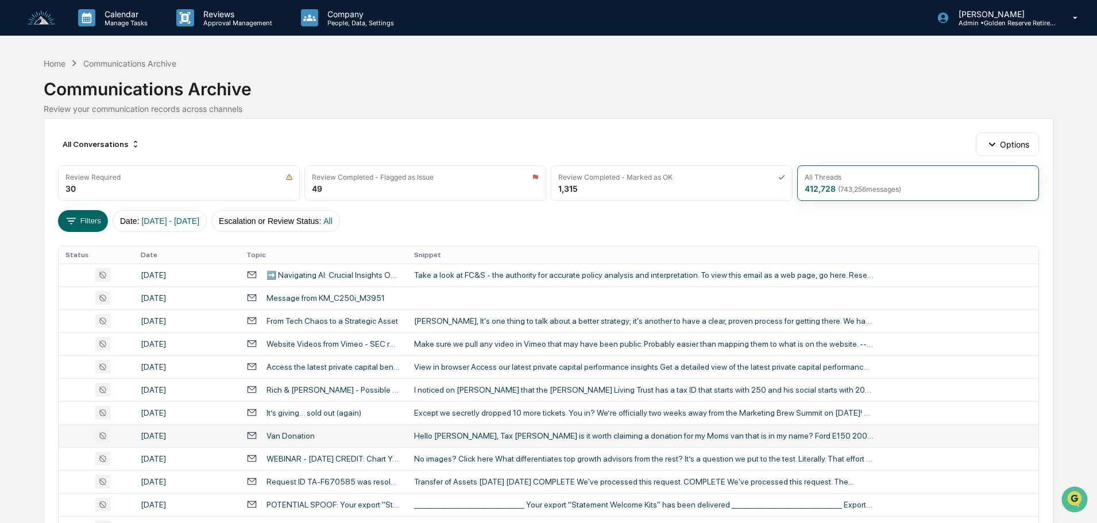
scroll to position [57, 0]
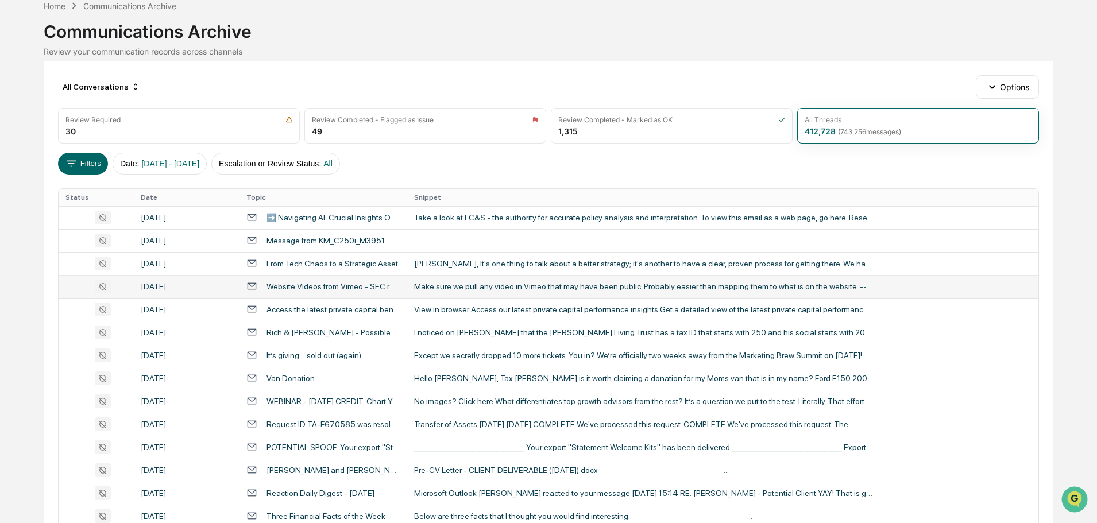
click at [460, 291] on div "Make sure we pull any video in Vimeo that may have been public. Probably easier…" at bounding box center [644, 286] width 460 height 9
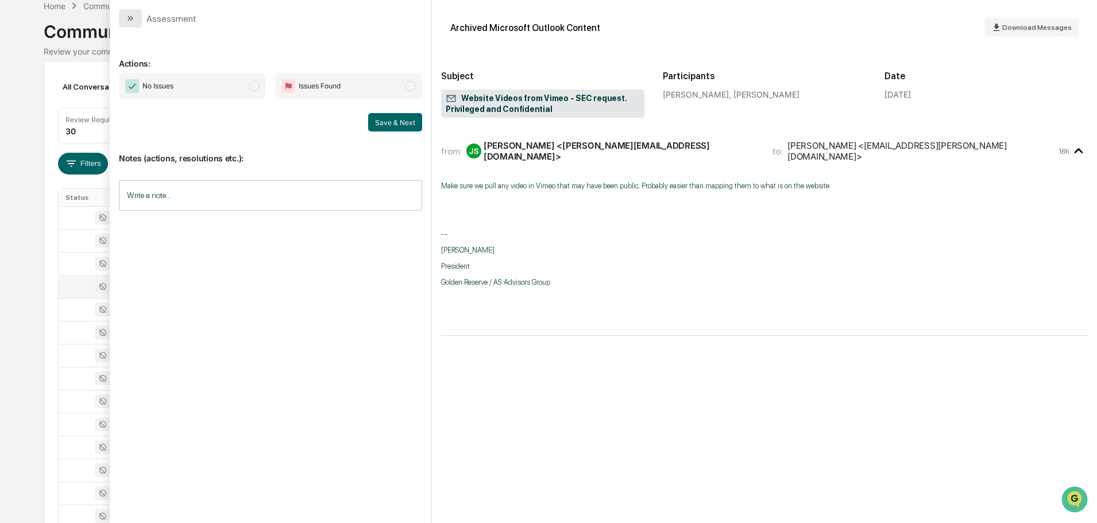
click at [141, 18] on button "modal" at bounding box center [130, 18] width 23 height 18
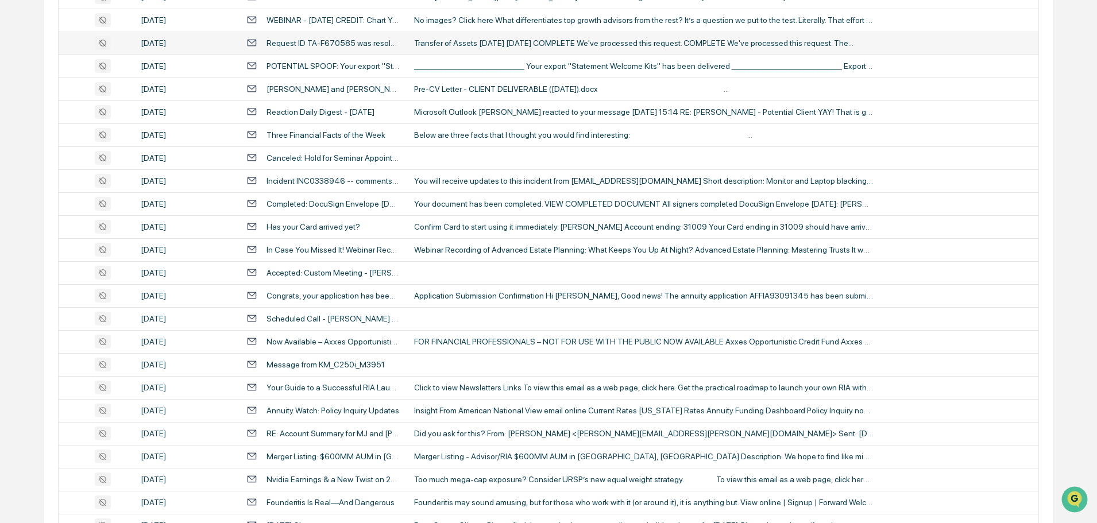
scroll to position [460, 0]
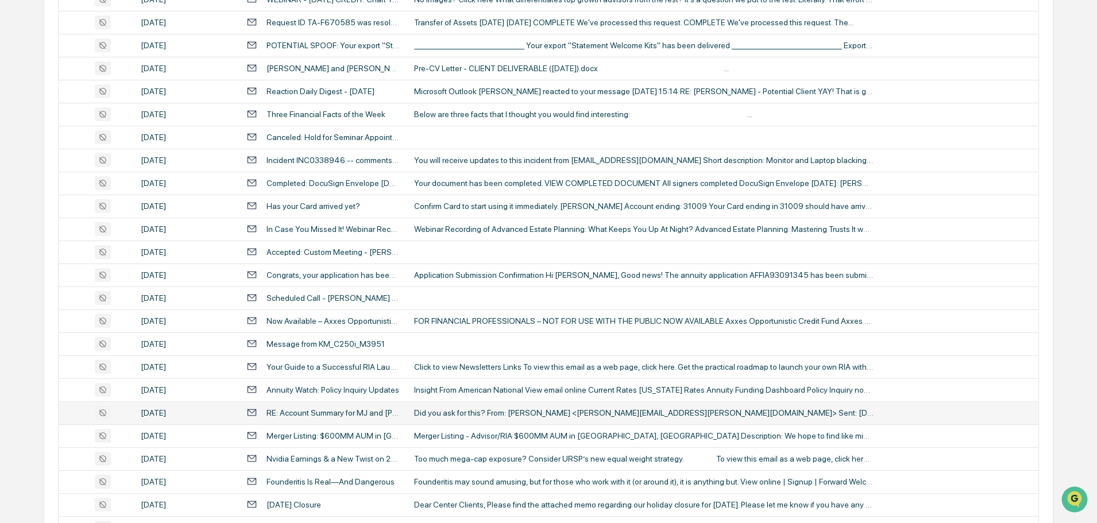
click at [458, 416] on div "Did you ask for this? From: [PERSON_NAME] <[PERSON_NAME][EMAIL_ADDRESS][PERSON_…" at bounding box center [644, 412] width 460 height 9
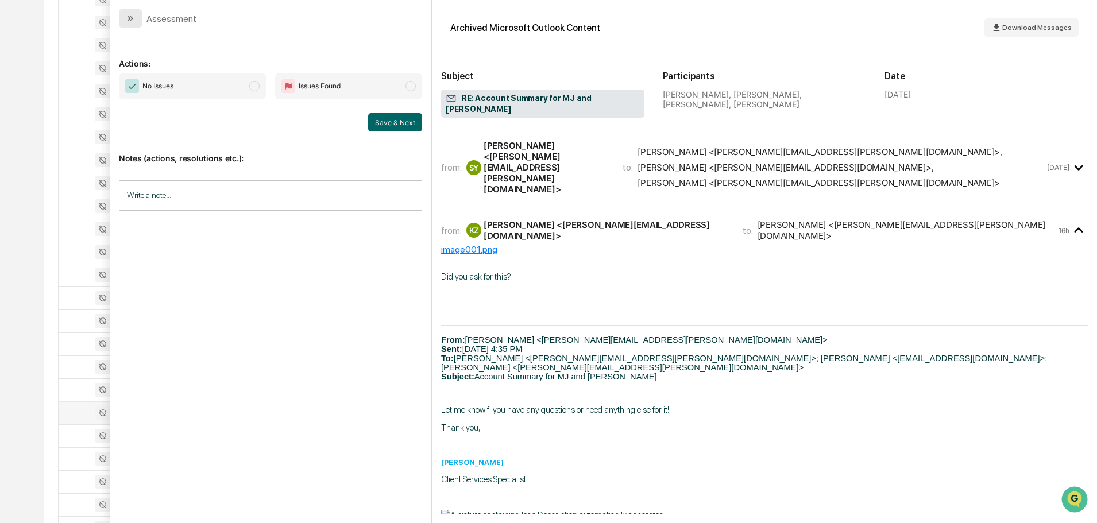
click at [133, 20] on icon "modal" at bounding box center [130, 18] width 9 height 9
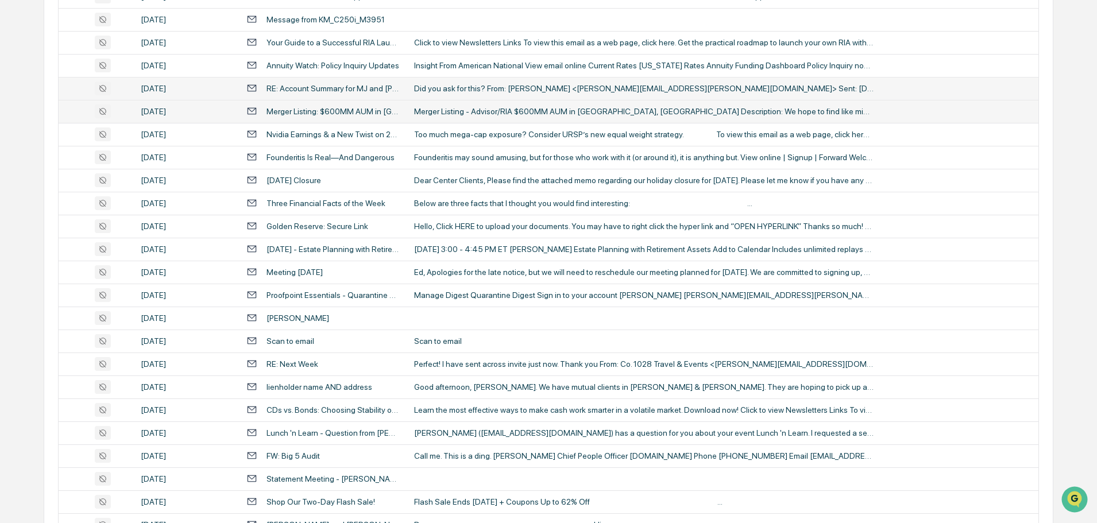
scroll to position [804, 0]
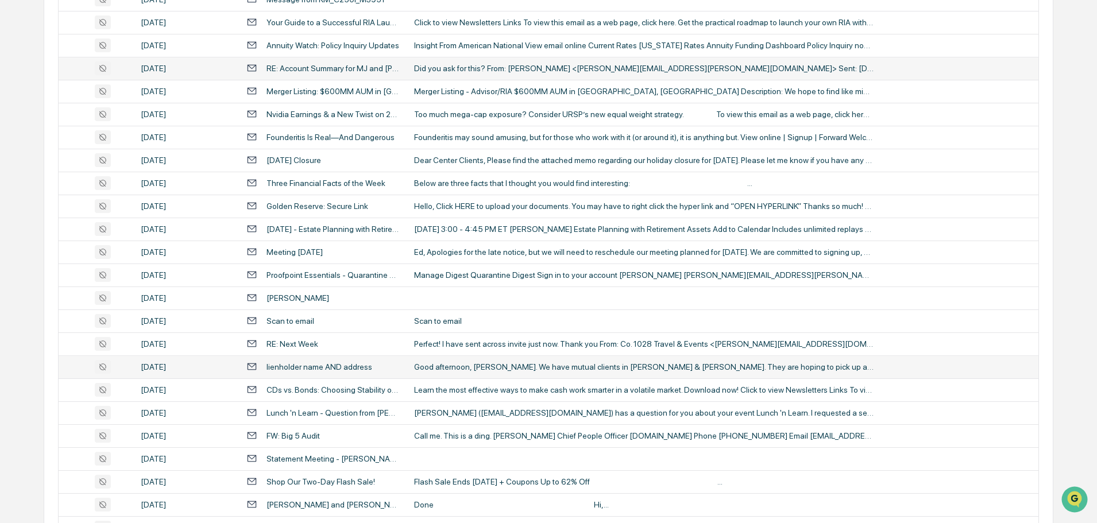
click at [472, 368] on div "Good afternoon, [PERSON_NAME]. We have mutual clients in [PERSON_NAME] & [PERSO…" at bounding box center [644, 366] width 460 height 9
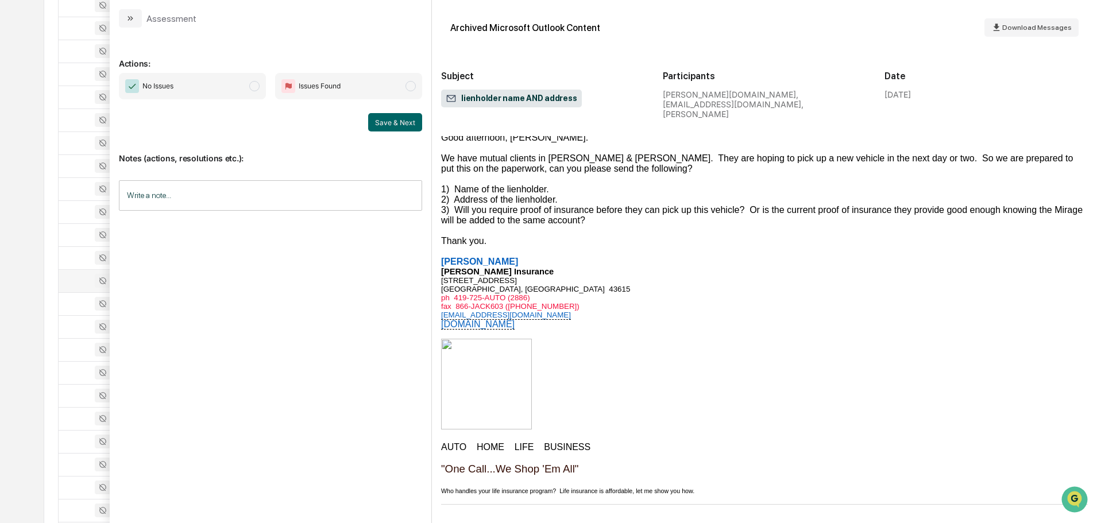
scroll to position [977, 0]
click at [118, 16] on div "Assessment" at bounding box center [271, 14] width 322 height 28
click at [127, 18] on icon "modal" at bounding box center [130, 18] width 9 height 9
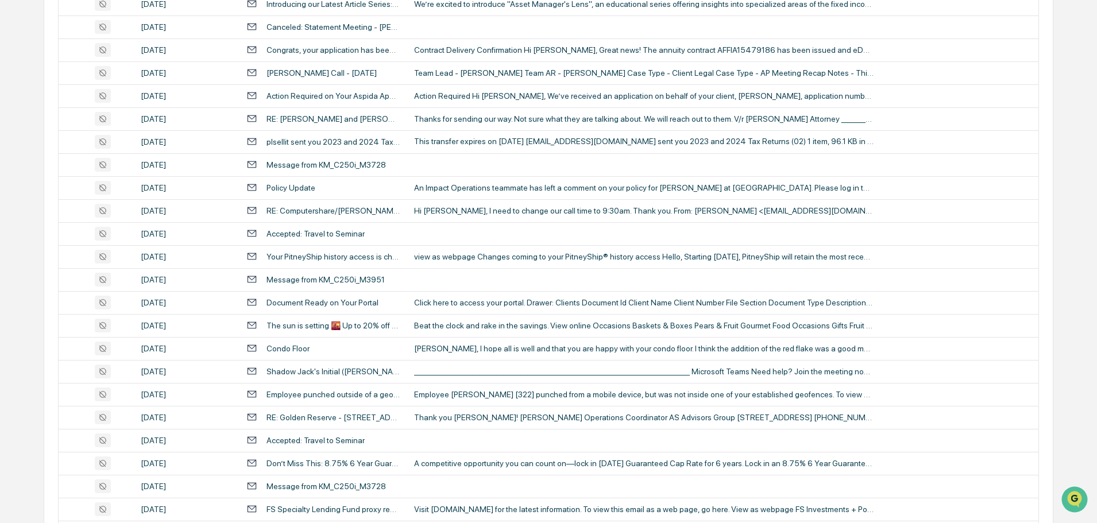
scroll to position [1379, 0]
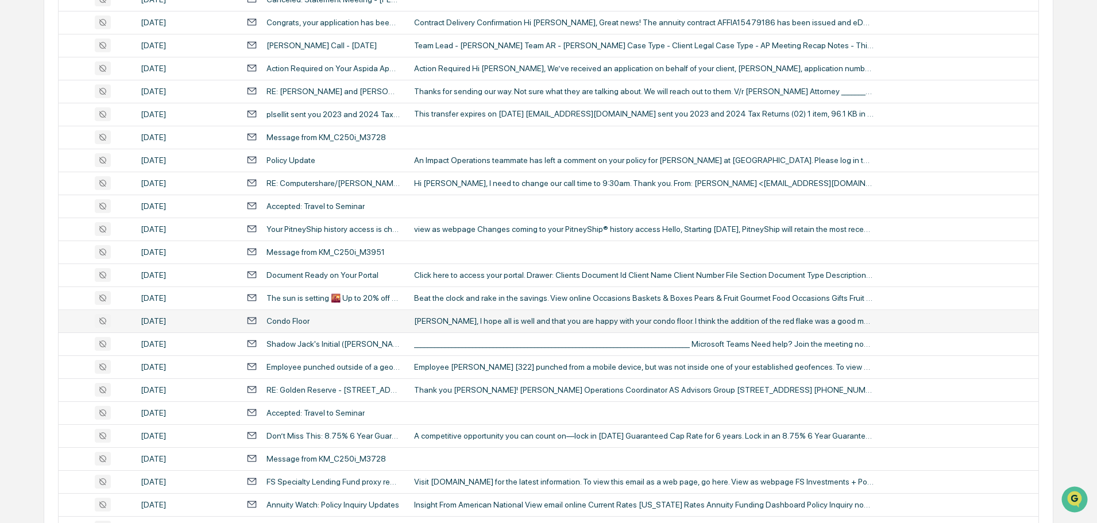
click at [490, 325] on div "[PERSON_NAME], I hope all is well and that you are happy with your condo floor.…" at bounding box center [644, 321] width 460 height 9
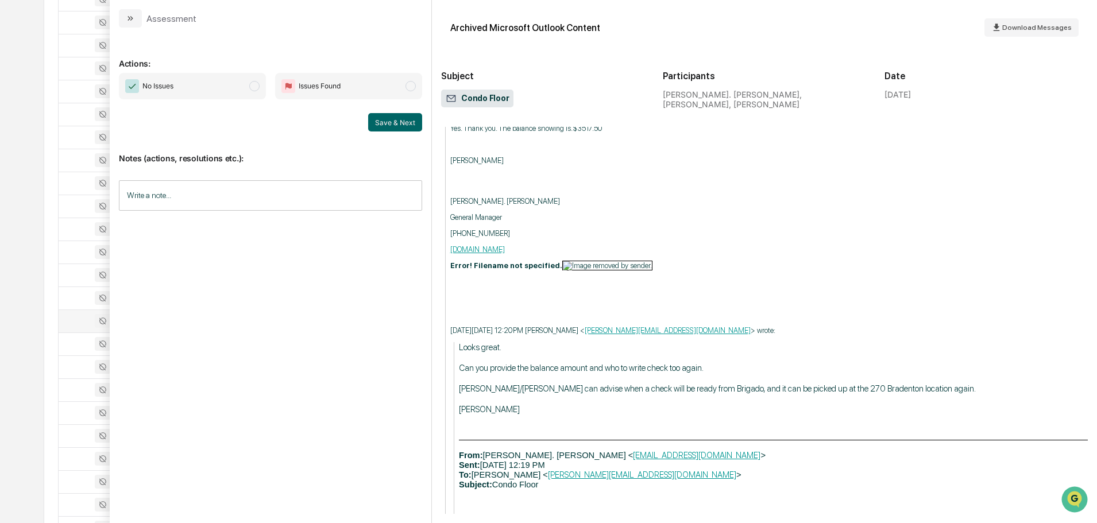
scroll to position [919, 0]
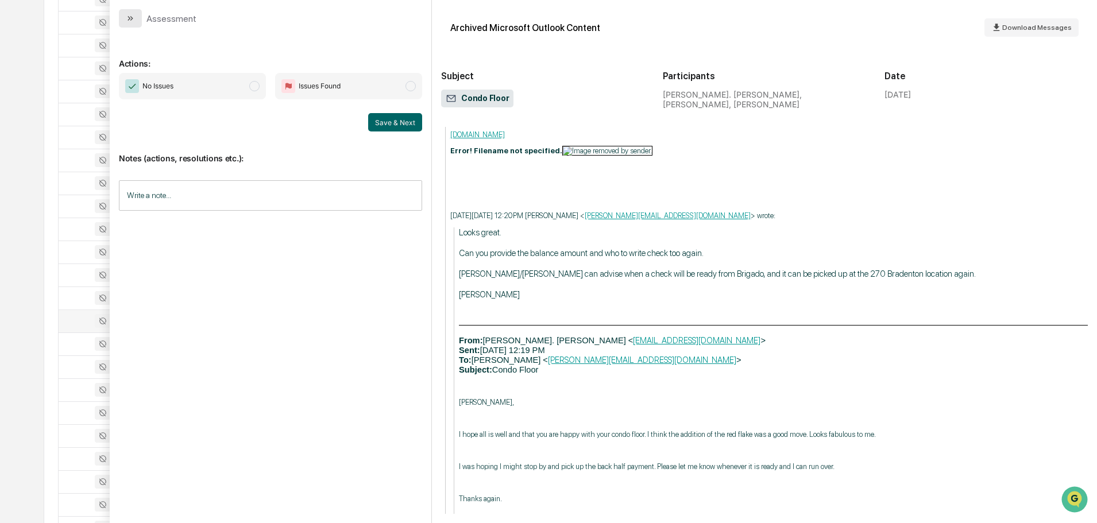
click at [139, 20] on button "modal" at bounding box center [130, 18] width 23 height 18
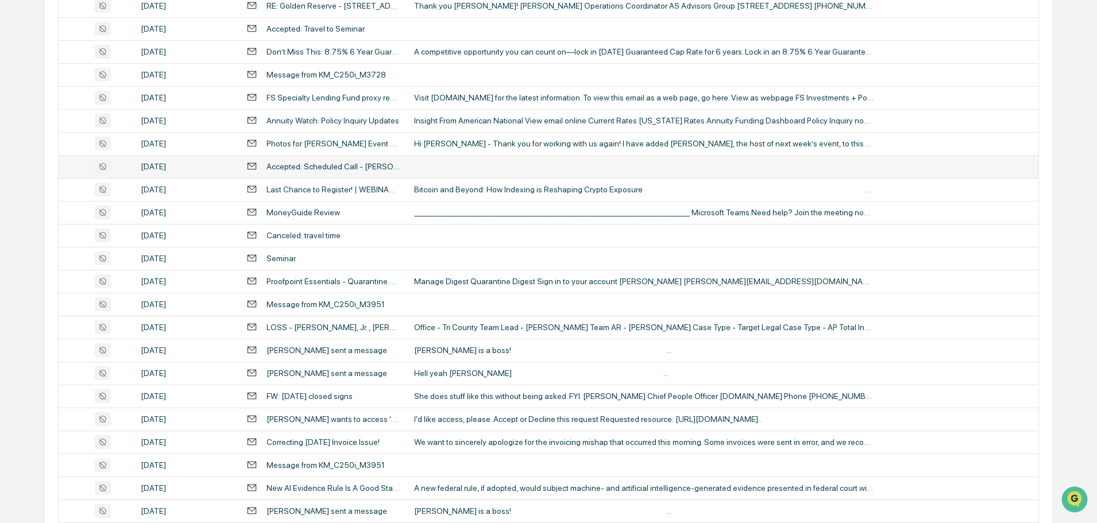
scroll to position [1781, 0]
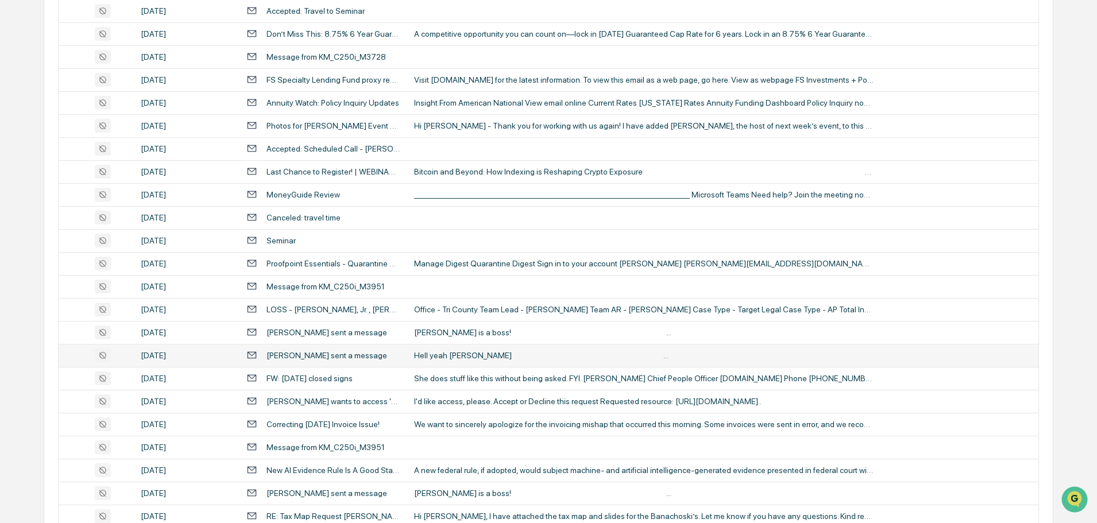
click at [449, 351] on div "Hell yeah [PERSON_NAME] ‌ ‌ ‌ ‌ ‌ ‌ ‌ ‌ ‌ ‌ ‌ ‌ ‌ ‌ ‌ ‌ ‌ ‌ ‌ ‌ ‌ ‌ ‌ ‌ ‌ ‌ ‌ ‌…" at bounding box center [644, 355] width 460 height 9
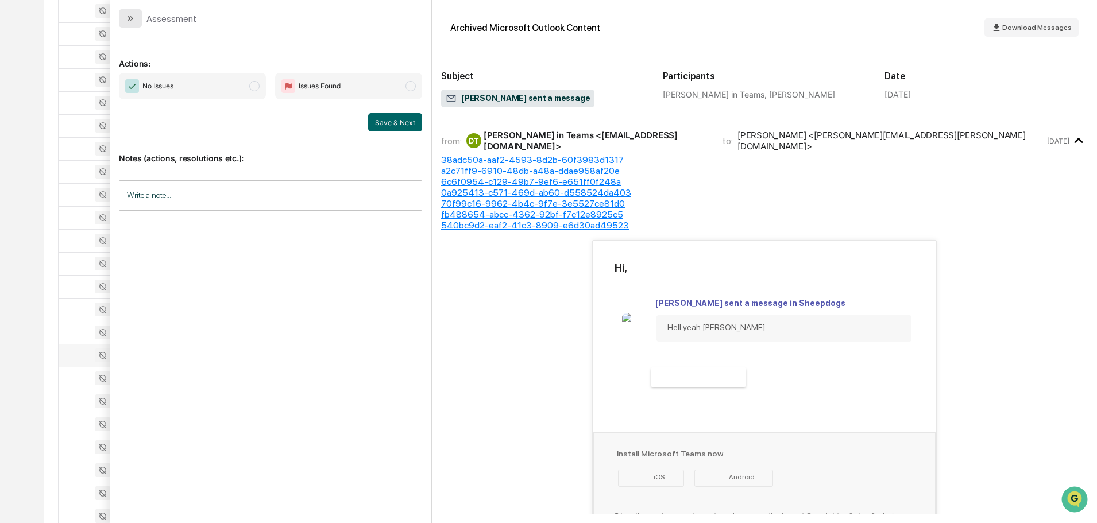
click at [132, 16] on icon "modal" at bounding box center [130, 18] width 9 height 9
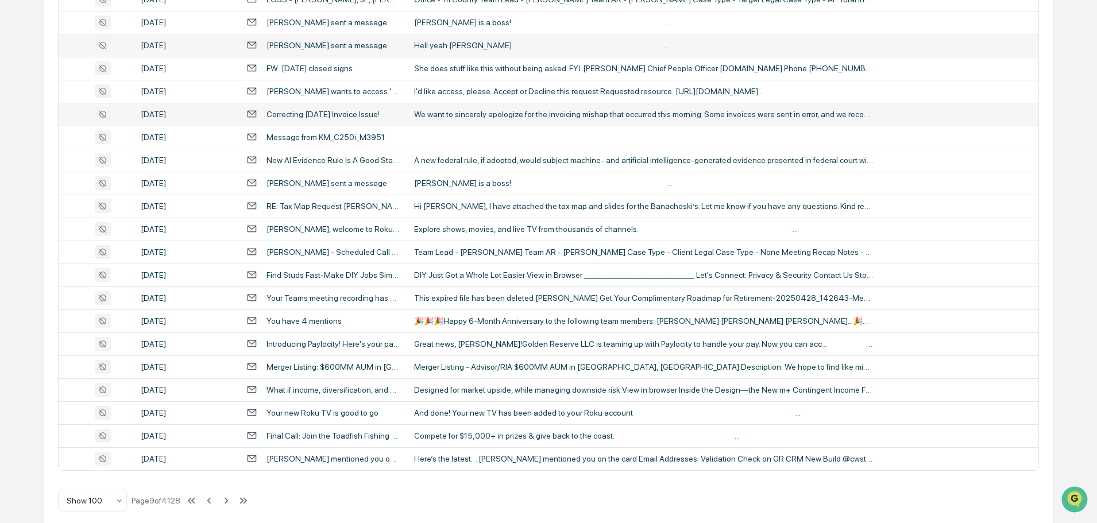
scroll to position [2104, 0]
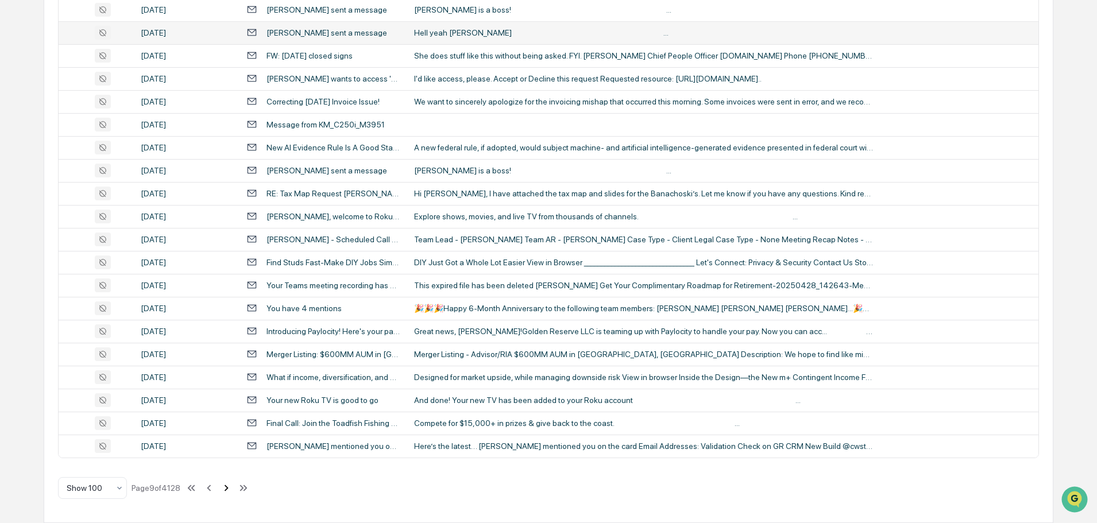
click at [227, 490] on icon at bounding box center [226, 488] width 13 height 13
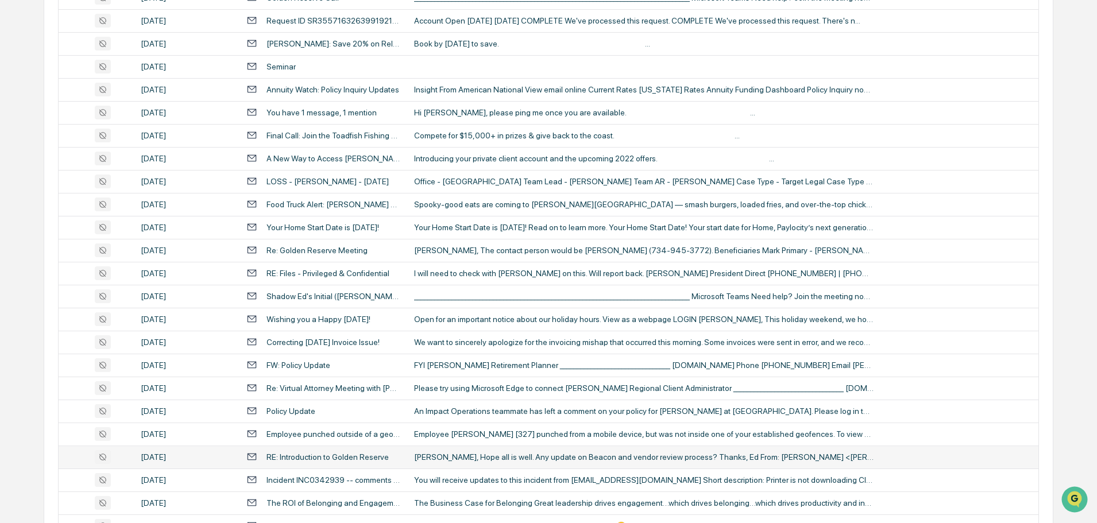
scroll to position [897, 0]
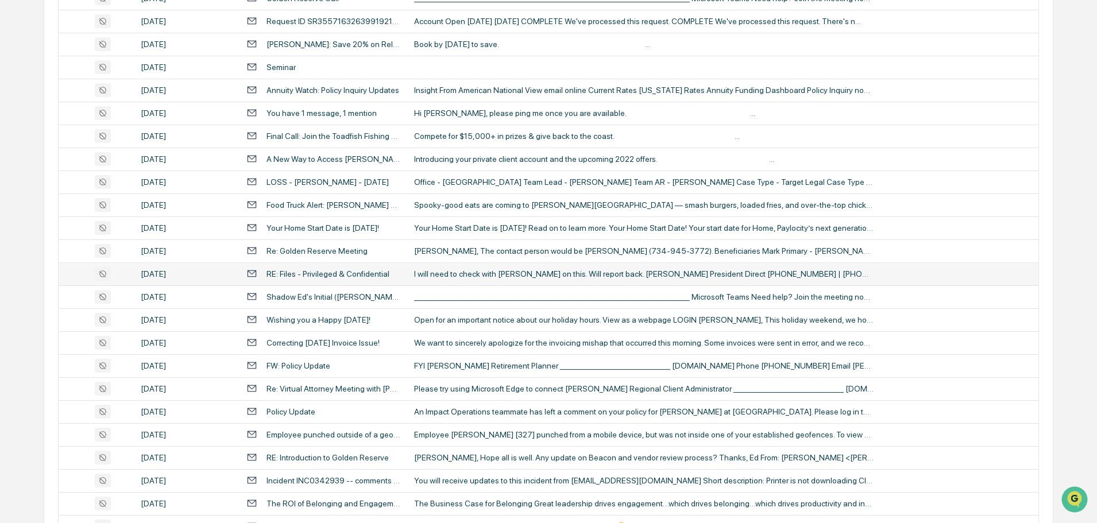
click at [469, 282] on td "I will need to check with [PERSON_NAME] on this. Will report back. [PERSON_NAME…" at bounding box center [722, 274] width 631 height 23
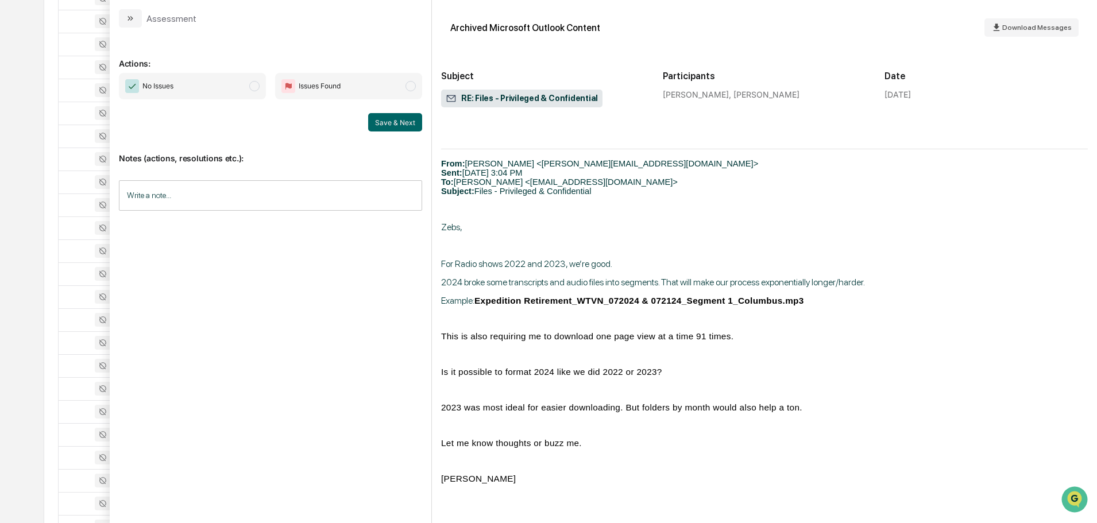
scroll to position [689, 0]
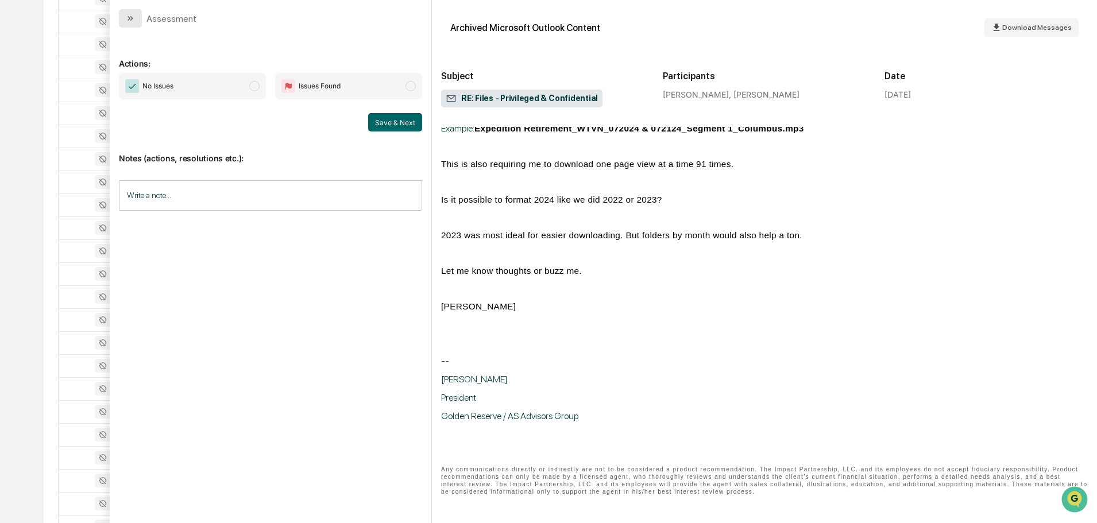
click at [136, 20] on button "modal" at bounding box center [130, 18] width 23 height 18
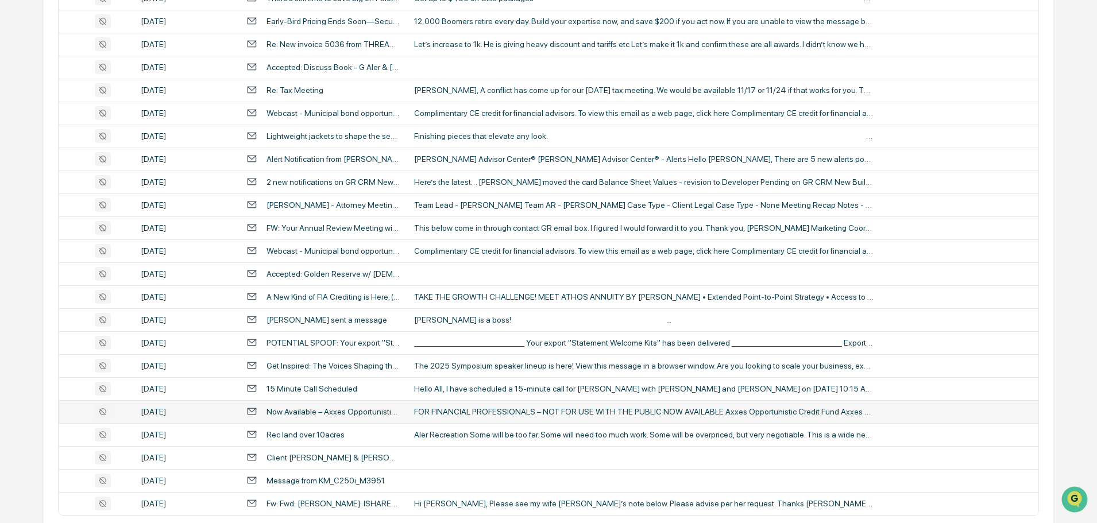
scroll to position [2104, 0]
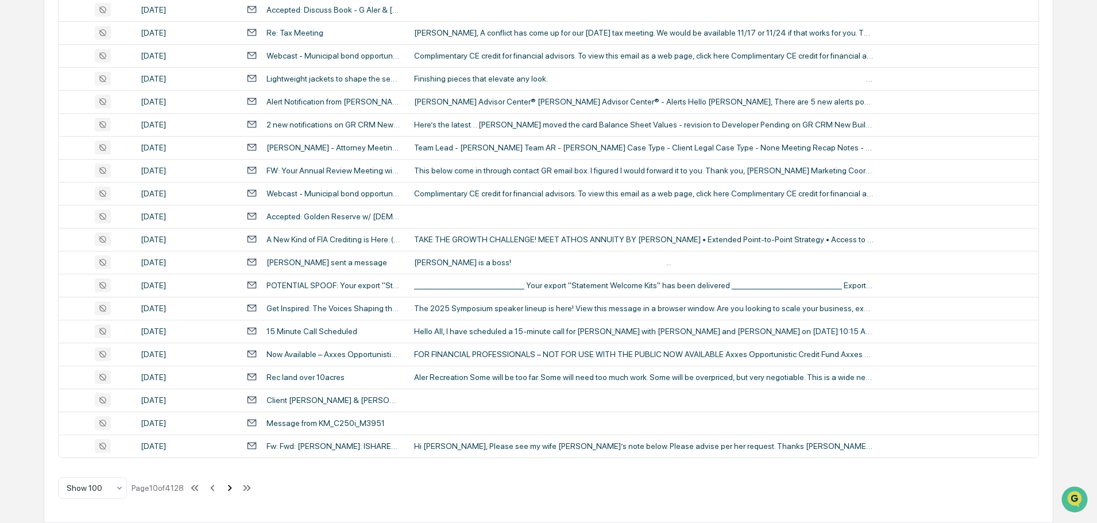
click at [232, 489] on icon at bounding box center [230, 488] width 4 height 6
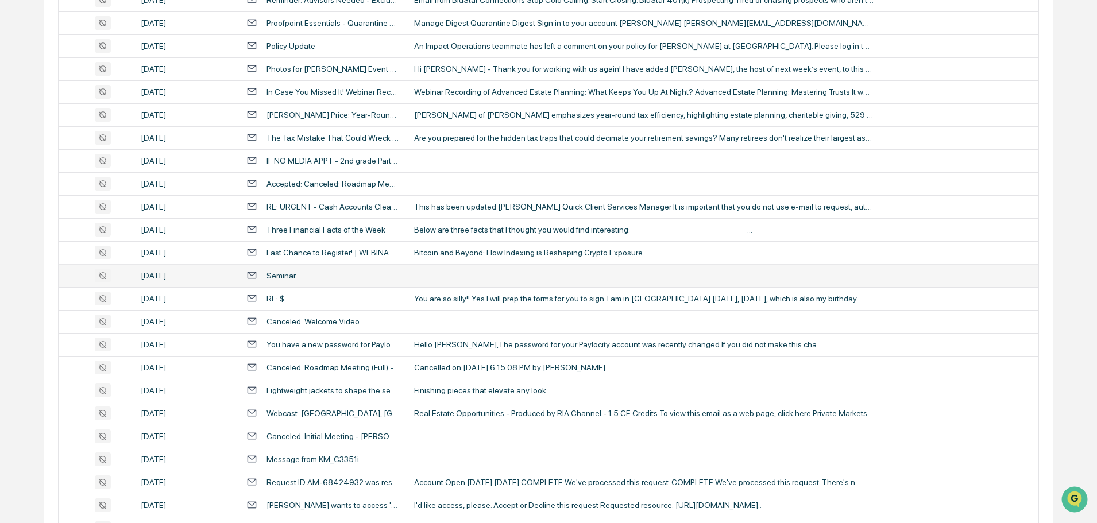
scroll to position [460, 0]
click at [501, 303] on div "You are so silly!! Yes I will prep the forms for you to sign. I am in [GEOGRAPH…" at bounding box center [644, 298] width 460 height 9
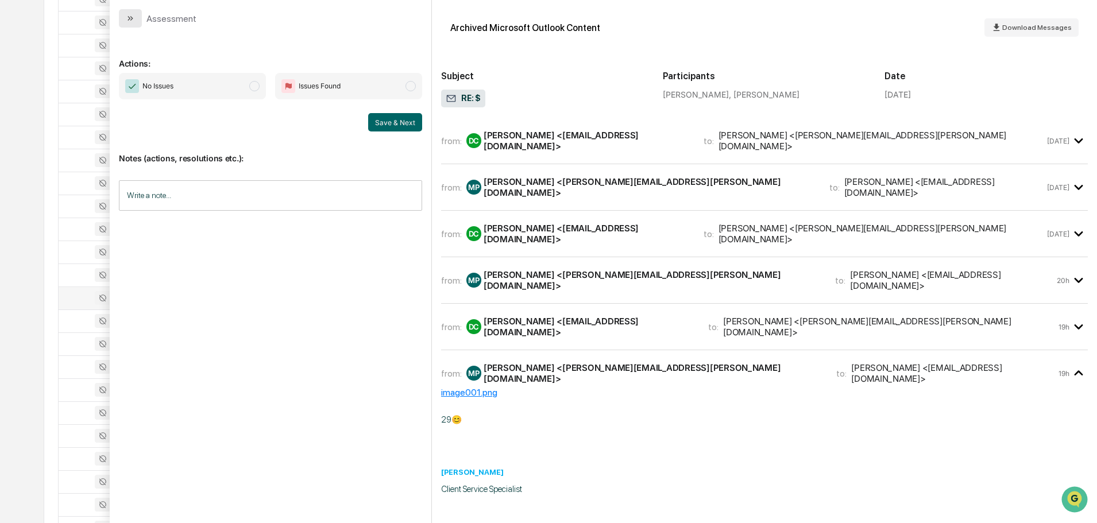
click at [133, 22] on icon "modal" at bounding box center [130, 18] width 9 height 9
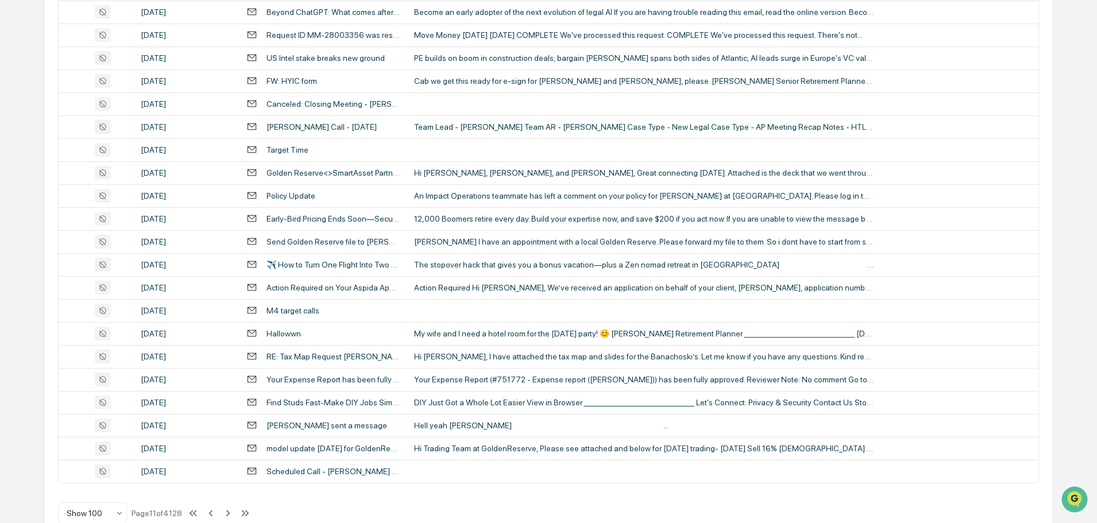
scroll to position [2104, 0]
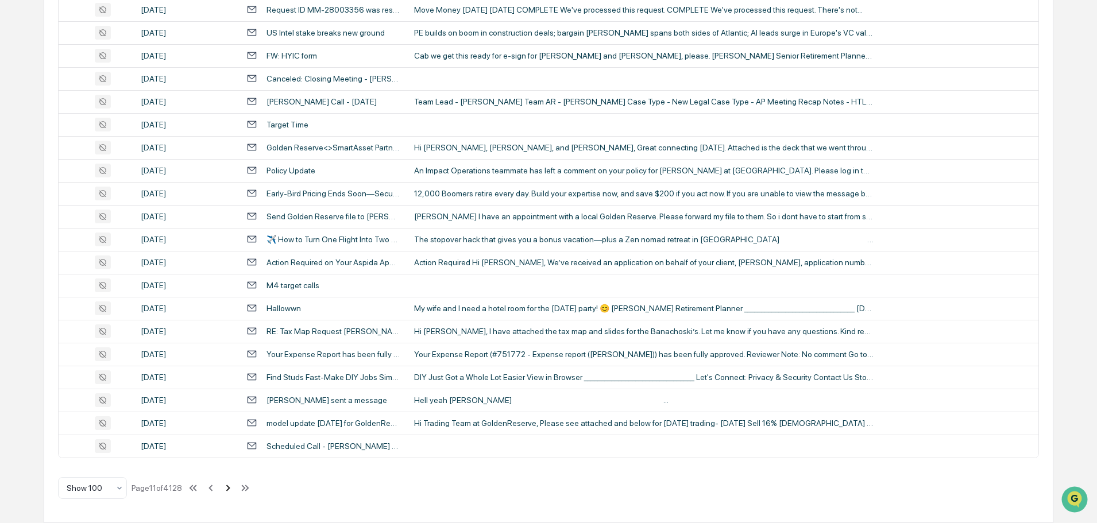
click at [230, 489] on icon at bounding box center [228, 488] width 13 height 13
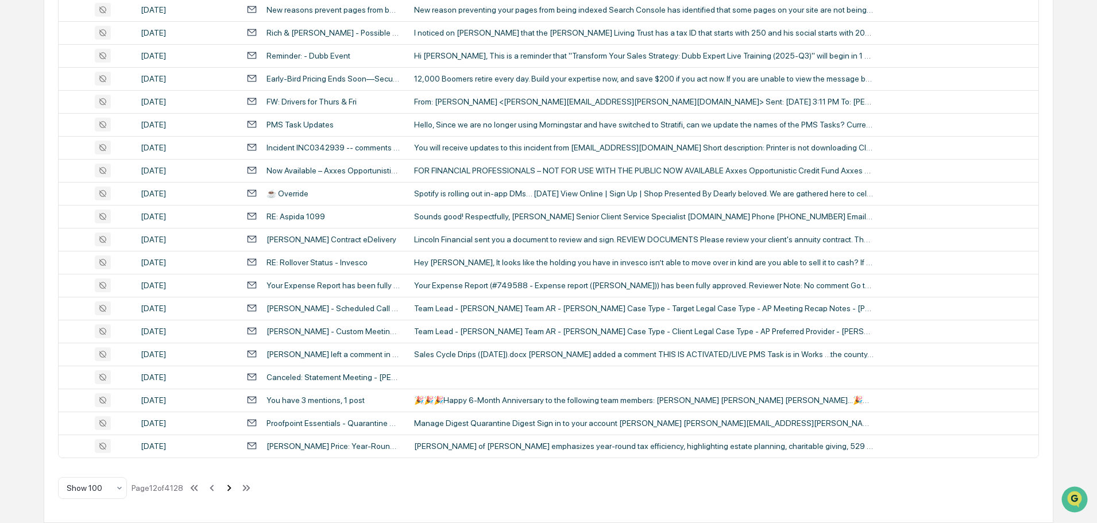
click at [231, 490] on icon at bounding box center [229, 488] width 4 height 6
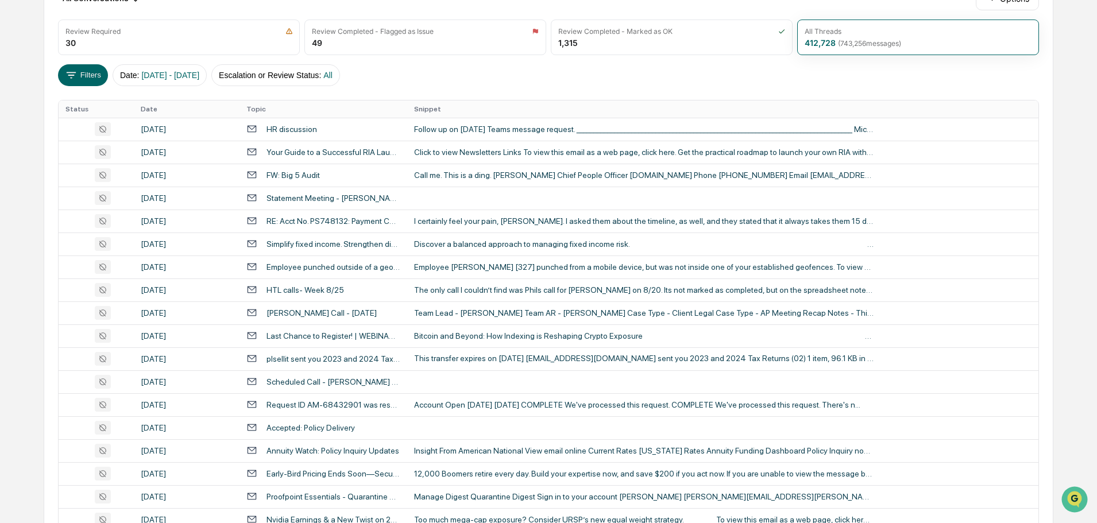
scroll to position [0, 0]
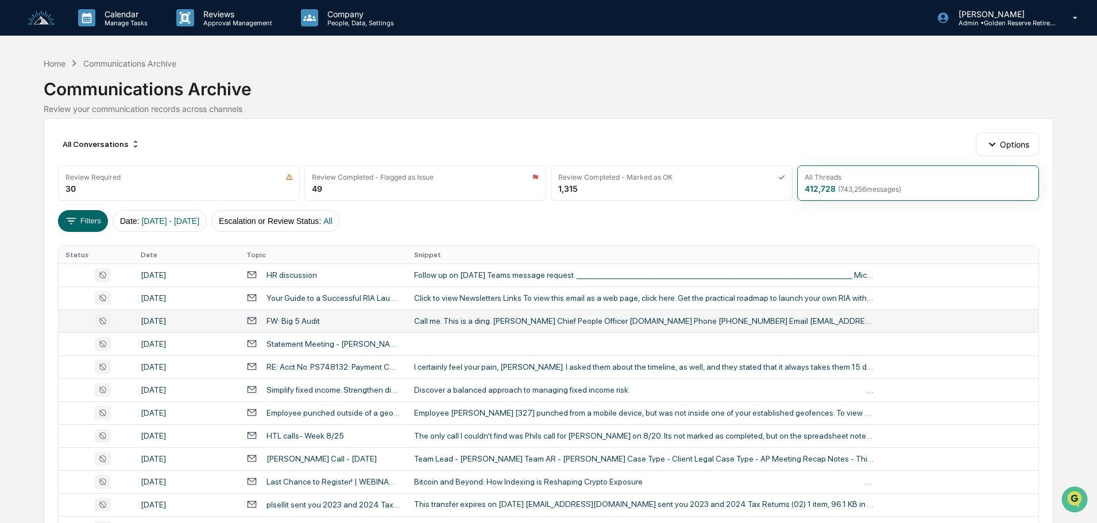
click at [450, 321] on div "Call me. This is a ding. [PERSON_NAME] Chief People Officer [DOMAIN_NAME] Phone…" at bounding box center [644, 321] width 460 height 9
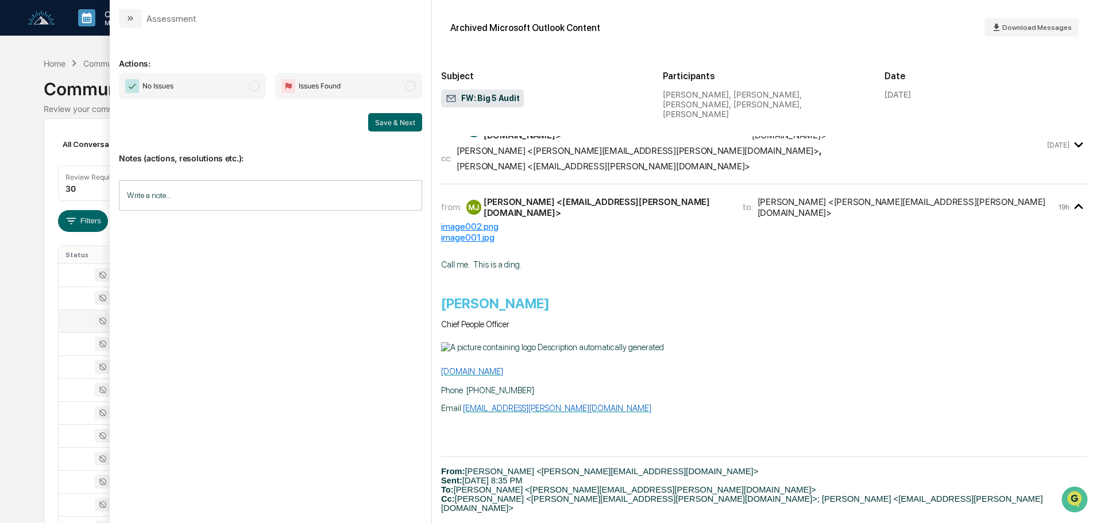
scroll to position [42, 0]
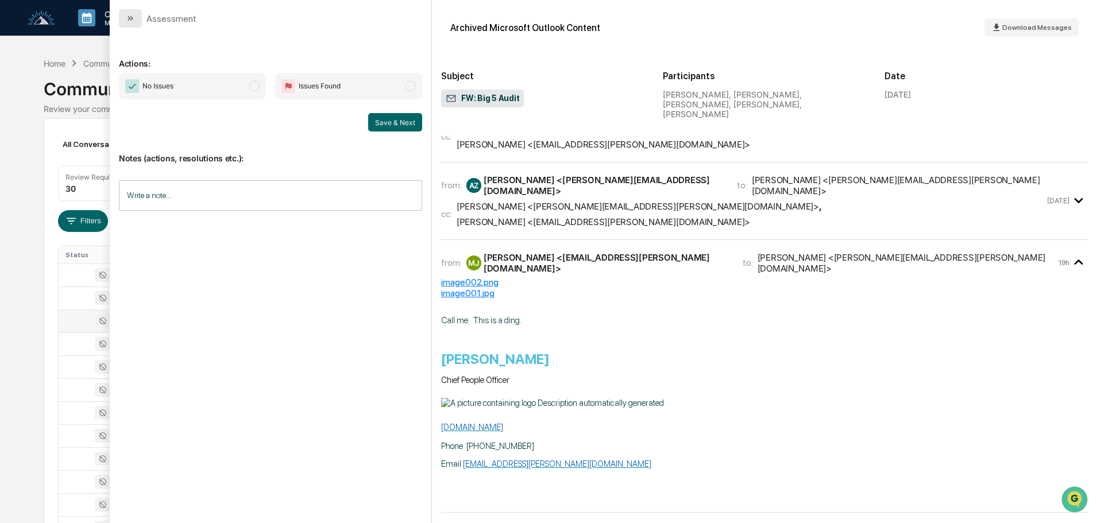
click at [130, 18] on icon "modal" at bounding box center [129, 18] width 3 height 5
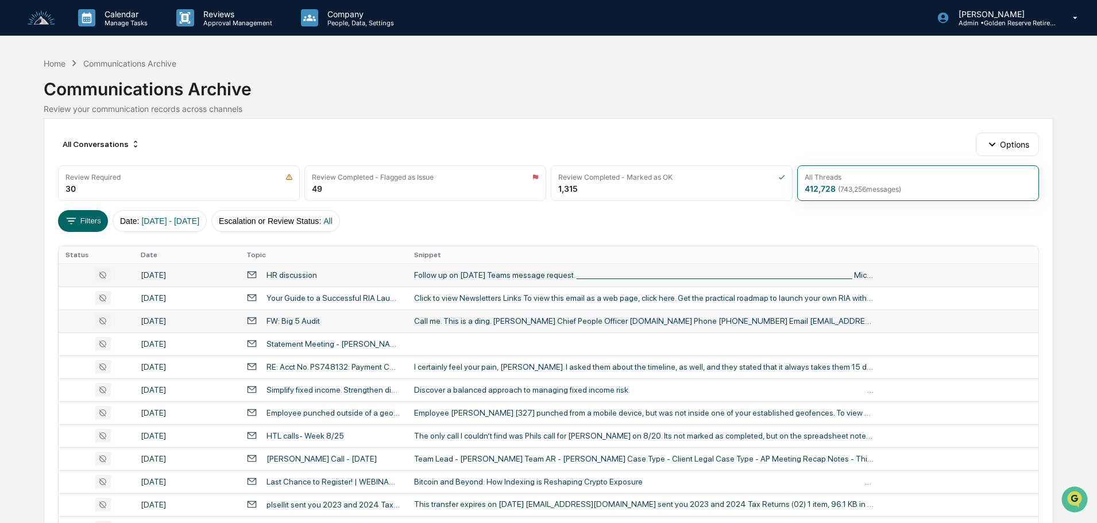
click at [440, 279] on div "Follow up on [DATE] Teams message request. ____________________________________…" at bounding box center [644, 275] width 460 height 9
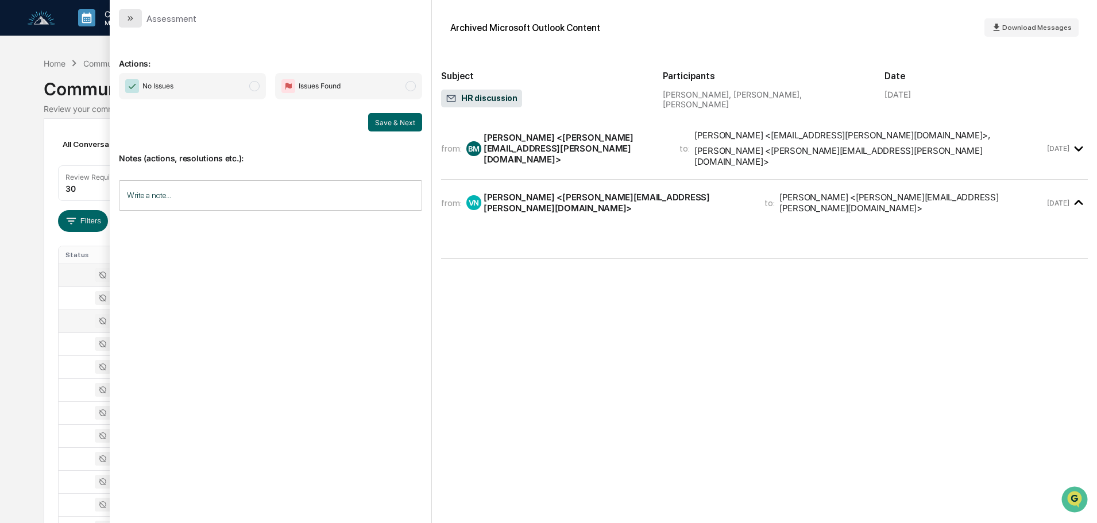
click at [136, 16] on button "modal" at bounding box center [130, 18] width 23 height 18
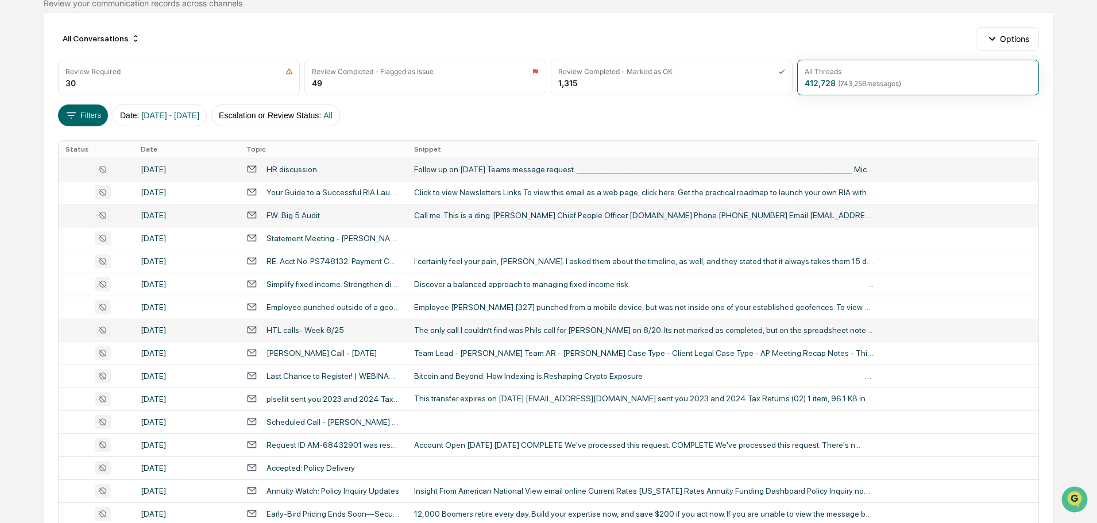
scroll to position [115, 0]
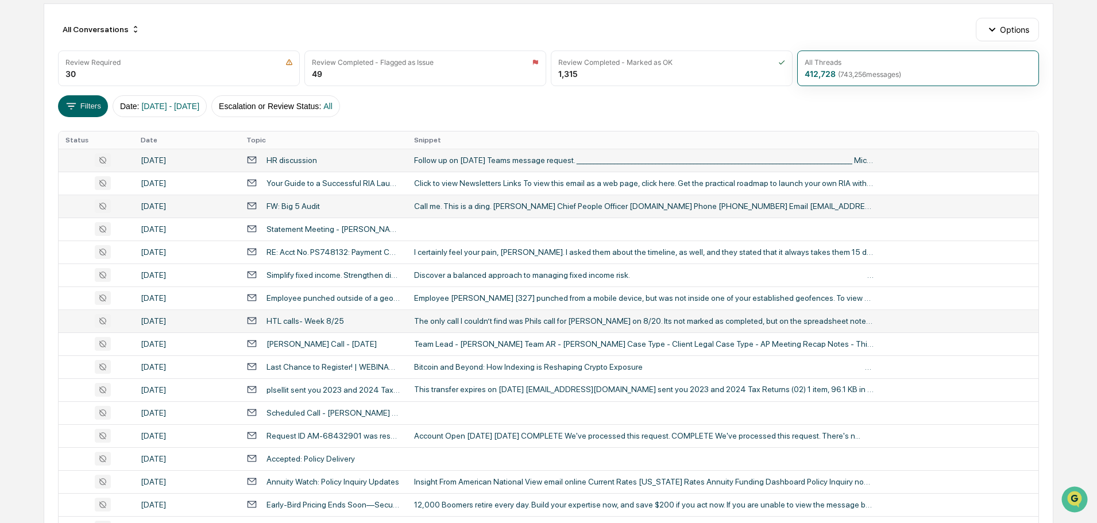
click at [469, 326] on td "The only call I couldn’t find was Phils call for [PERSON_NAME] on 8/20. Its not…" at bounding box center [722, 321] width 631 height 23
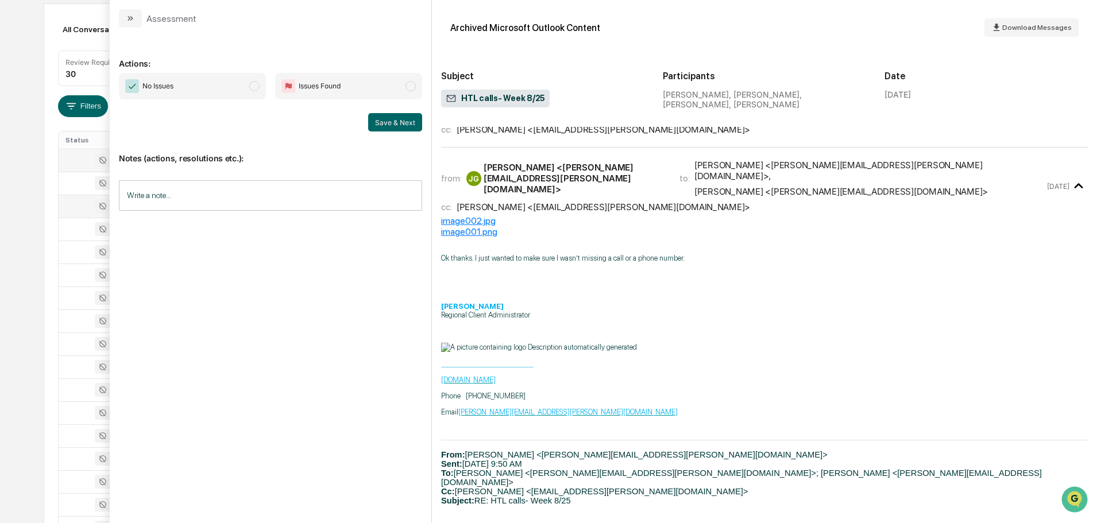
scroll to position [21, 0]
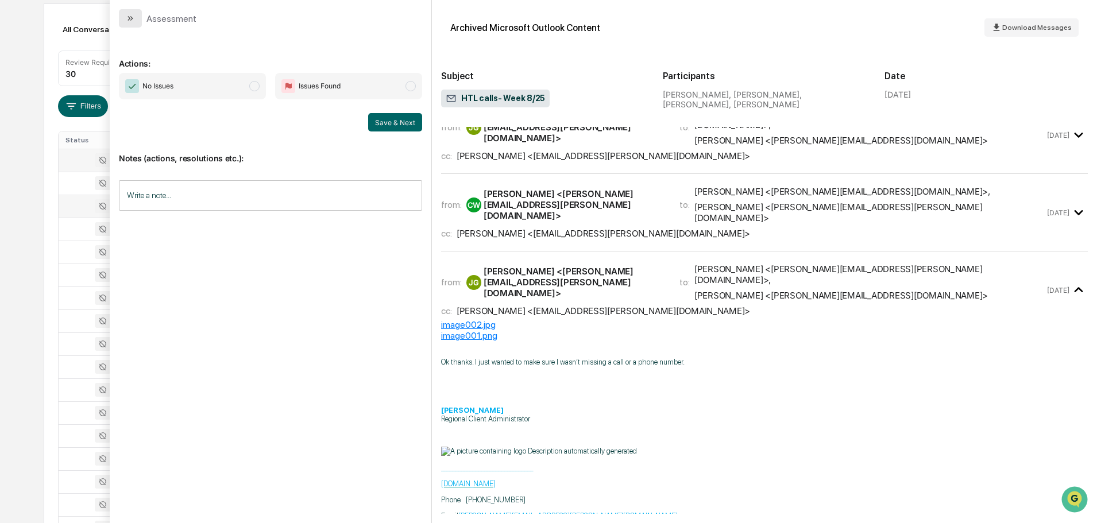
click at [136, 18] on button "modal" at bounding box center [130, 18] width 23 height 18
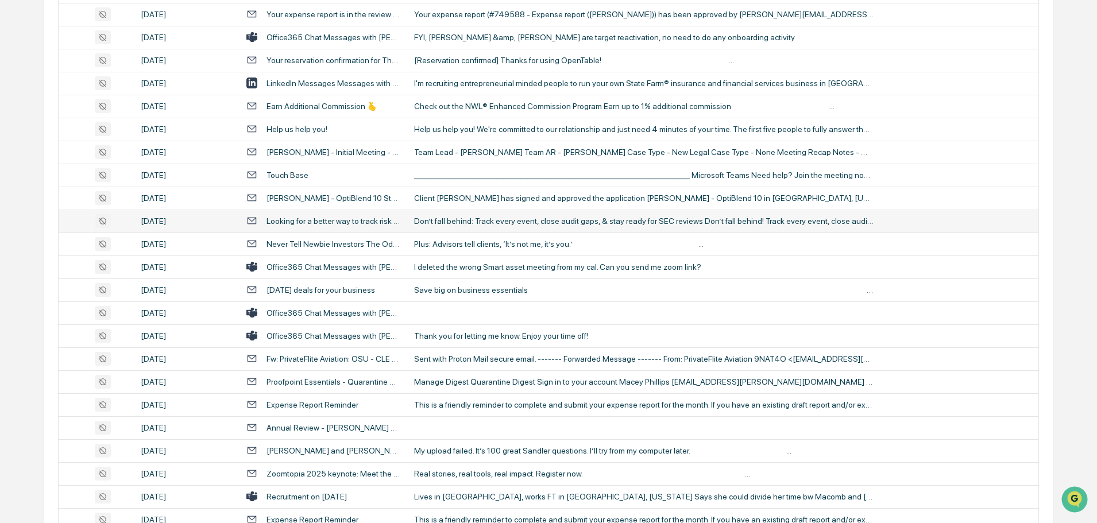
scroll to position [1551, 0]
